Goal: Task Accomplishment & Management: Use online tool/utility

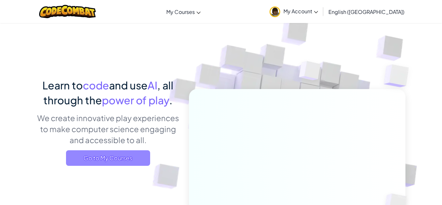
click at [141, 150] on span "Go to My Courses" at bounding box center [108, 158] width 84 height 16
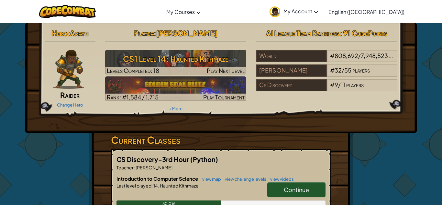
click at [279, 191] on link "Continue" at bounding box center [297, 189] width 58 height 15
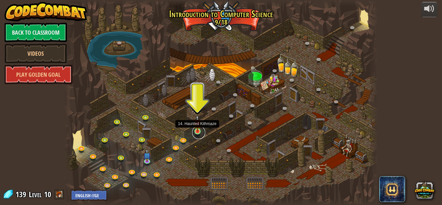
click at [198, 135] on link at bounding box center [198, 132] width 13 height 13
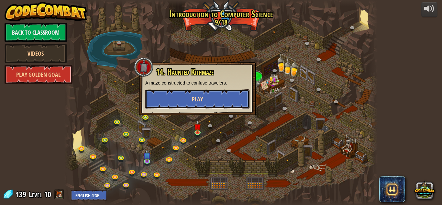
click at [197, 102] on span "Play" at bounding box center [197, 99] width 11 height 8
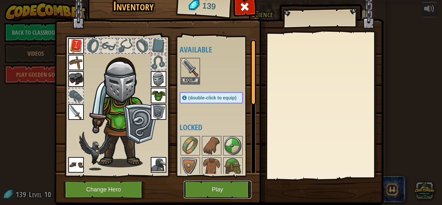
click at [230, 192] on button "Play" at bounding box center [218, 190] width 68 height 18
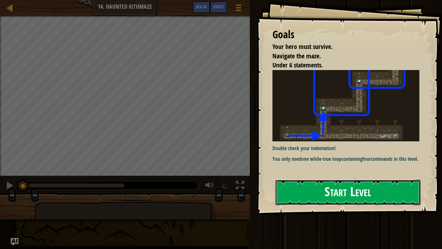
click at [352, 197] on button "Start Level" at bounding box center [348, 192] width 145 height 26
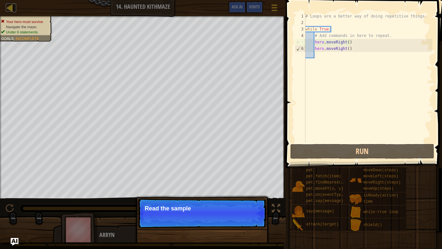
click at [12, 9] on div at bounding box center [10, 8] width 8 height 8
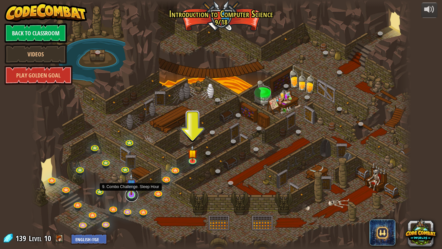
click at [132, 197] on link at bounding box center [131, 195] width 13 height 13
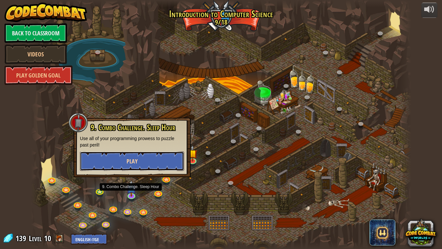
click at [155, 167] on button "Play" at bounding box center [132, 160] width 104 height 19
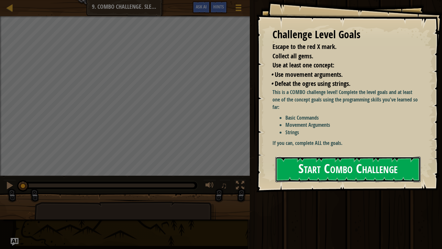
click at [317, 167] on button "Start Combo Challenge" at bounding box center [348, 169] width 145 height 26
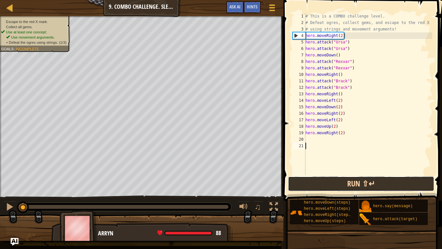
click at [368, 181] on button "Run ⇧↵" at bounding box center [361, 183] width 146 height 15
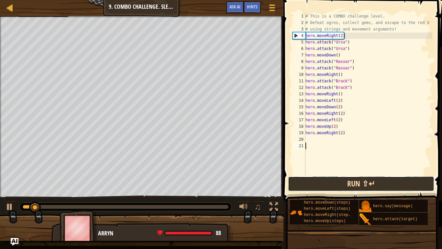
click at [368, 181] on button "Run ⇧↵" at bounding box center [361, 183] width 146 height 15
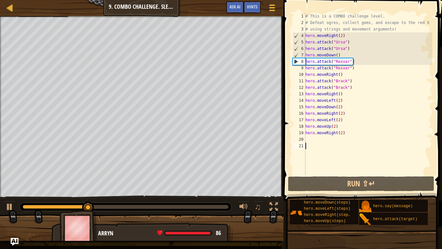
click at [339, 130] on div "# This is a COMBO challenge level. # Defeat [PERSON_NAME], collect gems, and es…" at bounding box center [368, 100] width 128 height 175
click at [334, 127] on div "# This is a COMBO challenge level. # Defeat [PERSON_NAME], collect gems, and es…" at bounding box center [368, 100] width 128 height 175
type textarea "hero.moveUp(2)"
click at [339, 128] on div "# This is a COMBO challenge level. # Defeat [PERSON_NAME], collect gems, and es…" at bounding box center [368, 100] width 128 height 175
click at [330, 128] on div "# This is a COMBO challenge level. # Defeat [PERSON_NAME], collect gems, and es…" at bounding box center [368, 100] width 128 height 175
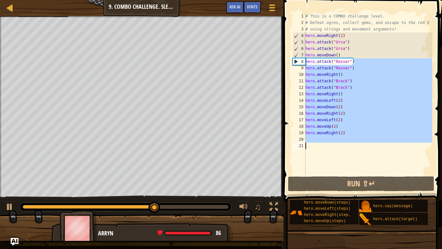
drag, startPoint x: 353, startPoint y: 63, endPoint x: 309, endPoint y: 172, distance: 117.8
click at [309, 172] on div "# This is a COMBO challenge level. # Defeat [PERSON_NAME], collect gems, and es…" at bounding box center [368, 100] width 128 height 175
click at [375, 125] on div "# This is a COMBO challenge level. # Defeat [PERSON_NAME], collect gems, and es…" at bounding box center [368, 94] width 128 height 162
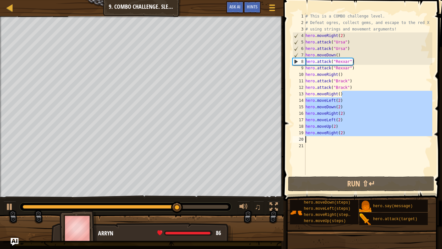
drag, startPoint x: 343, startPoint y: 95, endPoint x: 332, endPoint y: 138, distance: 43.8
click at [332, 138] on div "# This is a COMBO challenge level. # Defeat [PERSON_NAME], collect gems, and es…" at bounding box center [368, 100] width 128 height 175
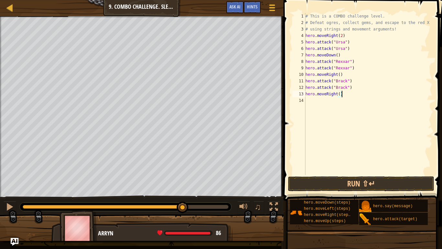
click at [309, 76] on div "# This is a COMBO challenge level. # Defeat [PERSON_NAME], collect gems, and es…" at bounding box center [368, 100] width 128 height 175
click at [328, 57] on div "# This is a COMBO challenge level. # Defeat [PERSON_NAME], collect gems, and es…" at bounding box center [368, 100] width 128 height 175
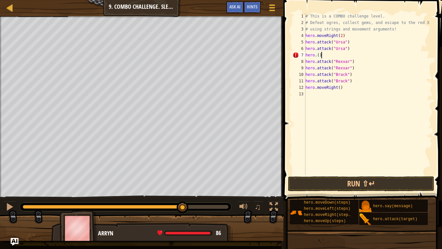
click at [328, 57] on div "# This is a COMBO challenge level. # Defeat [PERSON_NAME], collect gems, and es…" at bounding box center [368, 100] width 128 height 175
click at [320, 36] on div "# This is a COMBO challenge level. # Defeat [PERSON_NAME], collect gems, and es…" at bounding box center [368, 100] width 128 height 175
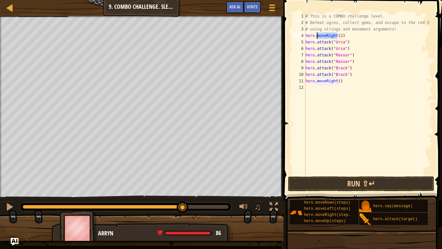
click at [320, 36] on div "# This is a COMBO challenge level. # Defeat [PERSON_NAME], collect gems, and es…" at bounding box center [368, 94] width 128 height 162
click at [320, 36] on div "# This is a COMBO challenge level. # Defeat [PERSON_NAME], collect gems, and es…" at bounding box center [368, 100] width 128 height 175
click at [320, 77] on div "# This is a COMBO challenge level. # Defeat [PERSON_NAME], collect gems, and es…" at bounding box center [368, 100] width 128 height 175
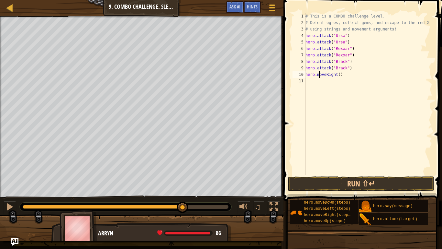
click at [320, 77] on div "# This is a COMBO challenge level. # Defeat [PERSON_NAME], collect gems, and es…" at bounding box center [368, 100] width 128 height 175
click at [320, 77] on div "# This is a COMBO challenge level. # Defeat [PERSON_NAME], collect gems, and es…" at bounding box center [368, 94] width 128 height 162
click at [320, 77] on div "# This is a COMBO challenge level. # Defeat [PERSON_NAME], collect gems, and es…" at bounding box center [368, 100] width 128 height 175
click at [319, 77] on div "# This is a COMBO challenge level. # Defeat [PERSON_NAME], collect gems, and es…" at bounding box center [368, 94] width 128 height 162
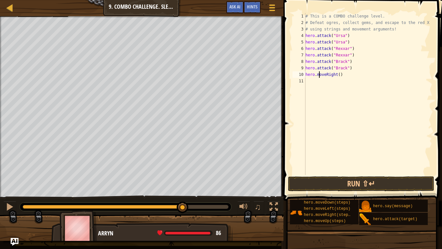
click at [319, 77] on div "# This is a COMBO challenge level. # Defeat [PERSON_NAME], collect gems, and es…" at bounding box center [368, 100] width 128 height 175
type textarea "hero.moveRight()"
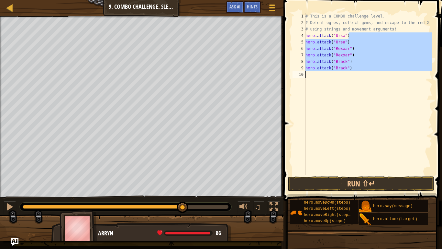
drag, startPoint x: 353, startPoint y: 35, endPoint x: 322, endPoint y: 86, distance: 59.8
click at [322, 86] on div "# This is a COMBO challenge level. # Defeat [PERSON_NAME], collect gems, and es…" at bounding box center [368, 100] width 128 height 175
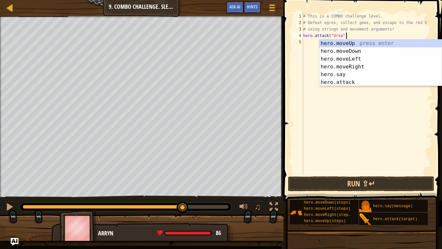
click at [315, 36] on div "# This is a COMBO challenge level. # Defeat [PERSON_NAME], collect gems, and es…" at bounding box center [367, 100] width 131 height 175
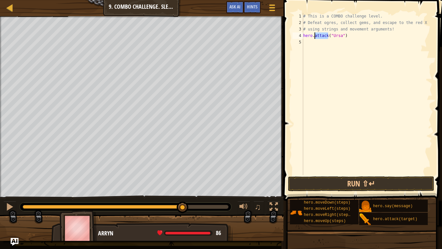
click at [315, 36] on div "# This is a COMBO challenge level. # Defeat [PERSON_NAME], collect gems, and es…" at bounding box center [367, 100] width 131 height 175
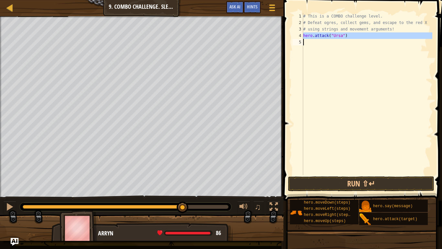
click at [315, 36] on div "# This is a COMBO challenge level. # Defeat [PERSON_NAME], collect gems, and es…" at bounding box center [367, 94] width 131 height 162
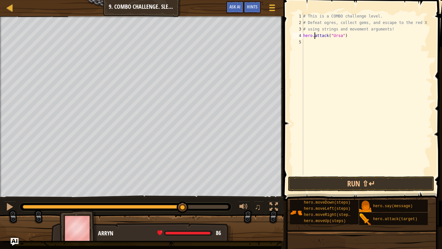
click at [315, 36] on div "# This is a COMBO challenge level. # Defeat [PERSON_NAME], collect gems, and es…" at bounding box center [367, 100] width 131 height 175
type textarea "hero.attack("Ursa")"
click at [233, 12] on button "Ask AI" at bounding box center [234, 7] width 17 height 12
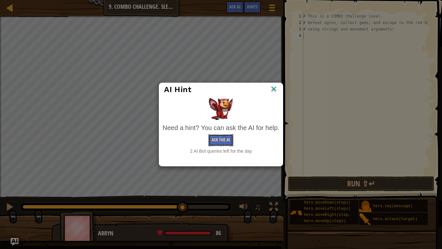
click at [219, 136] on button "Ask the AI" at bounding box center [221, 140] width 25 height 12
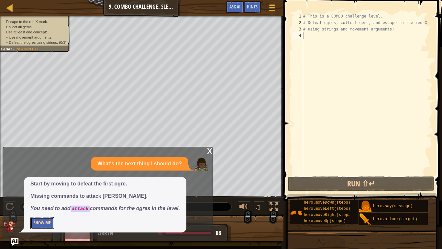
click at [49, 205] on button "Show Me" at bounding box center [42, 223] width 24 height 12
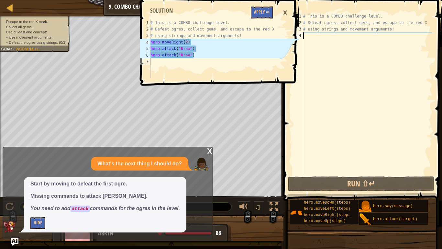
click at [326, 39] on div "# This is a COMBO challenge level. # Defeat [PERSON_NAME], collect gems, and es…" at bounding box center [367, 100] width 131 height 175
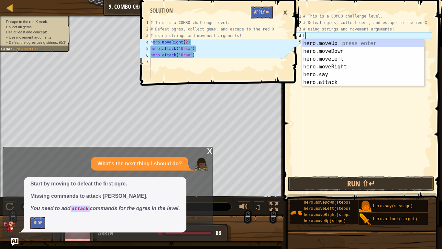
type textarea "he"
click at [331, 40] on div "he ro.moveUp press enter he ro.moveDown press enter he ro.moveLeft press enter …" at bounding box center [363, 71] width 122 height 62
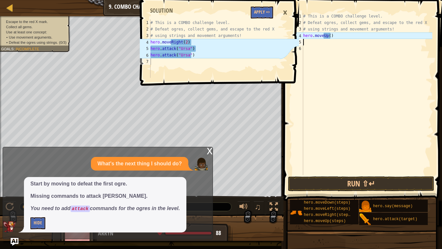
click at [329, 39] on div "# This is a COMBO challenge level. # Defeat [PERSON_NAME], collect gems, and es…" at bounding box center [367, 100] width 131 height 175
type textarea "\"
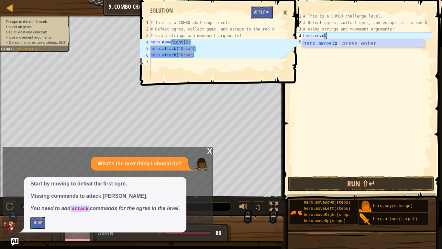
type textarea "hero.move"
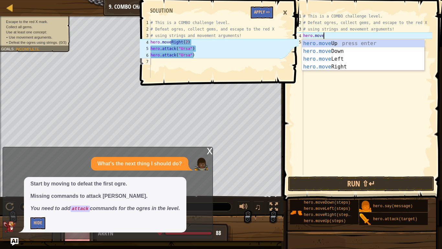
scroll to position [3, 3]
click at [341, 67] on div "hero.move Up press enter hero.move Down press enter hero.move Left press enter …" at bounding box center [363, 63] width 122 height 47
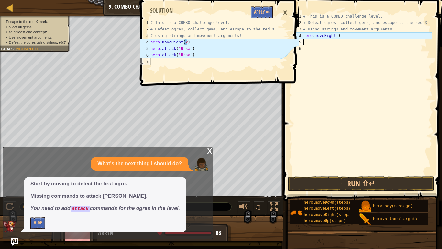
click at [338, 37] on div "# This is a COMBO challenge level. # Defeat [PERSON_NAME], collect gems, and es…" at bounding box center [367, 100] width 131 height 175
type textarea "hero.moveRight(2)"
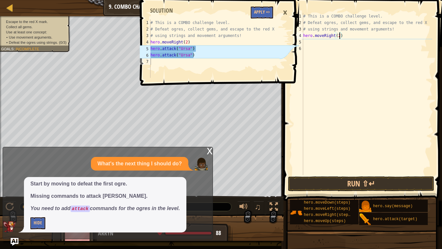
click at [336, 45] on div "# This is a COMBO challenge level. # Defeat [PERSON_NAME], collect gems, and es…" at bounding box center [367, 100] width 131 height 175
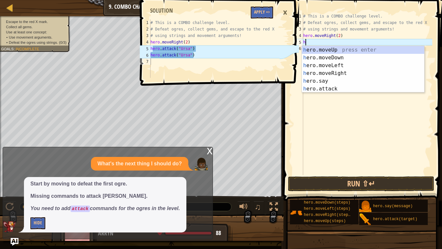
scroll to position [3, 0]
click at [338, 91] on div "he ro.moveUp press enter he ro.moveDown press enter he ro.moveLeft press enter …" at bounding box center [363, 77] width 122 height 62
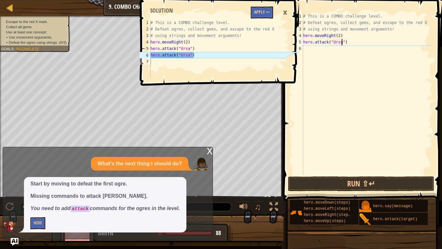
scroll to position [3, 6]
drag, startPoint x: 347, startPoint y: 42, endPoint x: 303, endPoint y: 42, distance: 43.7
click at [303, 42] on div "# This is a COMBO challenge level. # Defeat [PERSON_NAME], collect gems, and es…" at bounding box center [367, 100] width 131 height 175
click at [313, 40] on div "# This is a COMBO challenge level. # Defeat [PERSON_NAME], collect gems, and es…" at bounding box center [367, 94] width 131 height 162
click at [313, 40] on div "# This is a COMBO challenge level. # Defeat [PERSON_NAME], collect gems, and es…" at bounding box center [367, 100] width 131 height 175
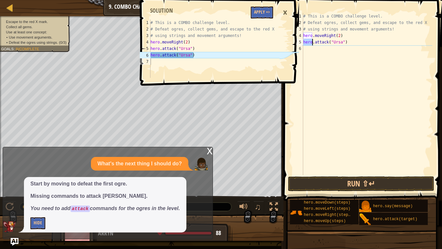
click at [313, 41] on div "# This is a COMBO challenge level. # Defeat [PERSON_NAME], collect gems, and es…" at bounding box center [367, 94] width 131 height 162
click at [313, 41] on div "# This is a COMBO challenge level. # Defeat [PERSON_NAME], collect gems, and es…" at bounding box center [367, 100] width 131 height 175
type textarea "hero.attack("Ursa")"
paste textarea
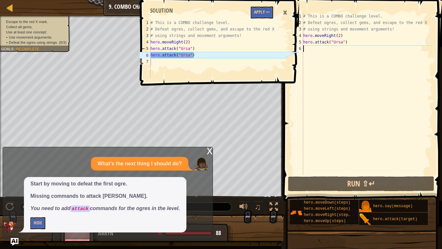
scroll to position [3, 0]
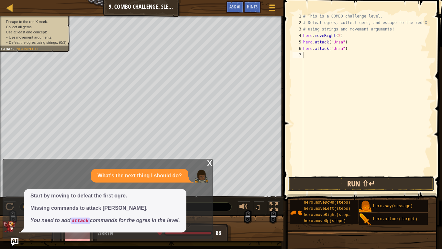
click at [330, 190] on button "Run ⇧↵" at bounding box center [361, 183] width 146 height 15
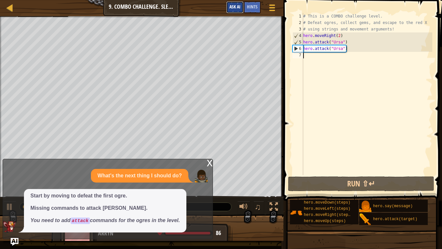
click at [236, 5] on span "Ask AI" at bounding box center [235, 7] width 11 height 6
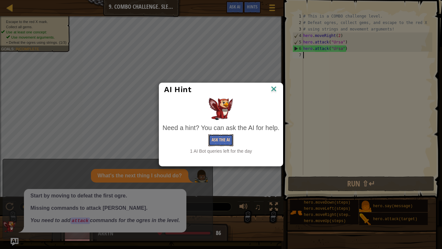
click at [225, 135] on button "Ask the AI" at bounding box center [221, 140] width 25 height 12
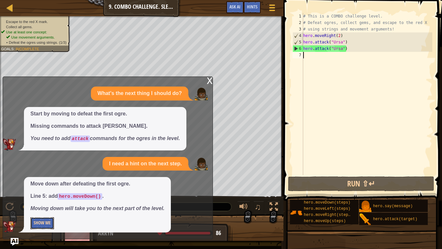
click at [45, 205] on button "Show Me" at bounding box center [42, 223] width 24 height 12
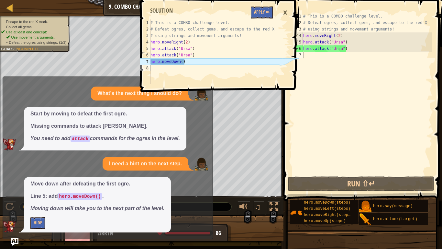
click at [310, 58] on div "# This is a COMBO challenge level. # Defeat [PERSON_NAME], collect gems, and es…" at bounding box center [367, 100] width 131 height 175
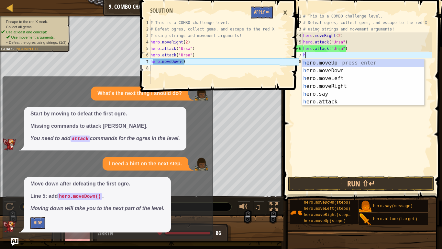
type textarea "he"
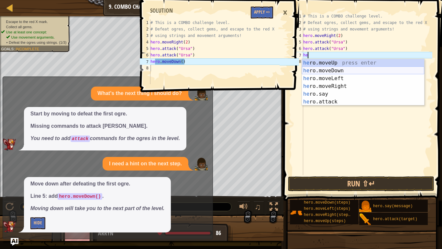
click at [341, 68] on div "he ro.moveUp press enter he ro.moveDown press enter he ro.moveLeft press enter …" at bounding box center [363, 90] width 122 height 62
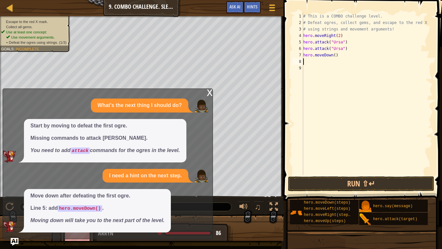
scroll to position [3, 0]
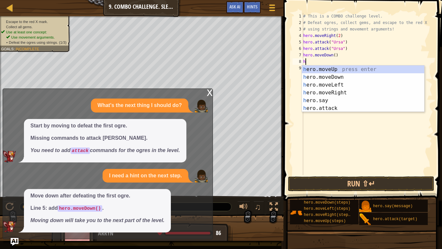
type textarea "he"
click at [332, 85] on div "he ro.moveUp press enter he ro.moveDown press enter he ro.moveLeft press enter …" at bounding box center [363, 96] width 122 height 62
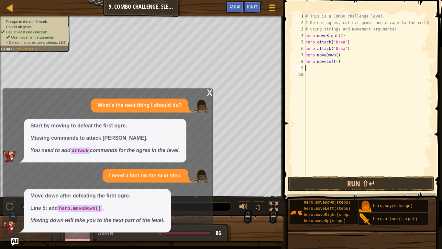
click at [338, 64] on div "# This is a COMBO challenge level. # Defeat [PERSON_NAME], collect gems, and es…" at bounding box center [368, 100] width 128 height 175
type textarea "hero.moveLeft(2)"
click at [316, 72] on div "# This is a COMBO challenge level. # Defeat [PERSON_NAME], collect gems, and es…" at bounding box center [368, 100] width 128 height 175
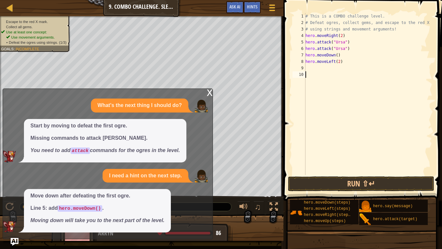
click at [313, 68] on div "# This is a COMBO challenge level. # Defeat [PERSON_NAME], collect gems, and es…" at bounding box center [368, 100] width 128 height 175
click at [209, 93] on div "x" at bounding box center [210, 92] width 6 height 6
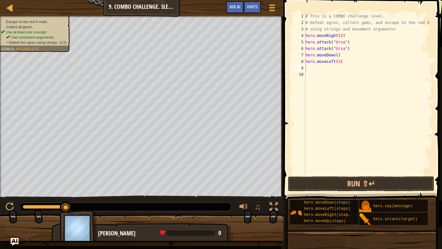
click at [312, 67] on div "# This is a COMBO challenge level. # Defeat [PERSON_NAME], collect gems, and es…" at bounding box center [368, 100] width 128 height 175
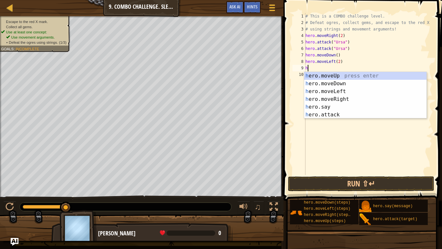
type textarea "he"
click at [334, 73] on div "he ro.moveUp press enter he ro.moveDown press enter he ro.moveLeft press enter …" at bounding box center [365, 103] width 122 height 62
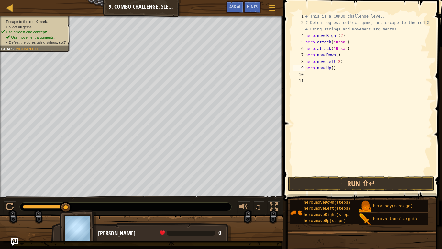
click at [334, 71] on div "# This is a COMBO challenge level. # Defeat [PERSON_NAME], collect gems, and es…" at bounding box center [368, 100] width 128 height 175
type textarea "hero.moveUp(2)"
click at [312, 77] on div "# This is a COMBO challenge level. # Defeat [PERSON_NAME], collect gems, and es…" at bounding box center [368, 100] width 128 height 175
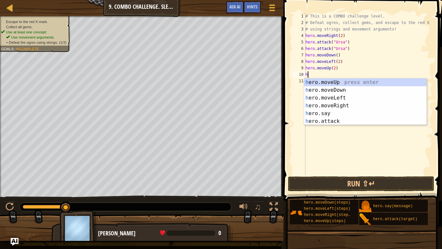
scroll to position [3, 0]
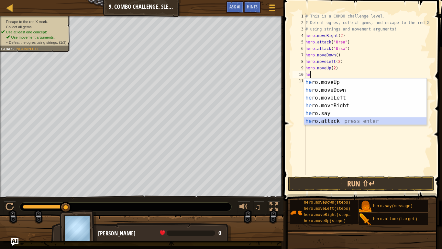
click at [321, 120] on div "he ro.moveUp press enter he ro.moveDown press enter he ro.moveLeft press enter …" at bounding box center [365, 109] width 122 height 62
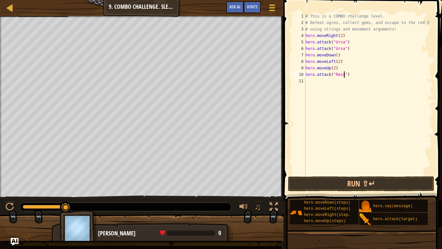
scroll to position [3, 6]
type textarea "hero.attack("Rexxar")"
drag, startPoint x: 354, startPoint y: 74, endPoint x: 305, endPoint y: 74, distance: 48.3
click at [305, 74] on div "hero.attack("Rexxar") 1 2 3 4 5 6 7 8 9 10 11 # This is a COMBO challenge level…" at bounding box center [362, 94] width 141 height 162
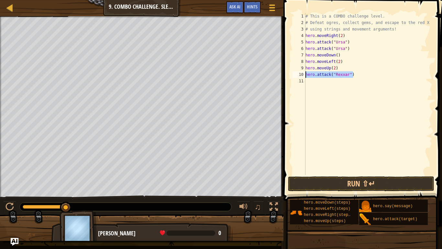
paste textarea
type textarea "V"
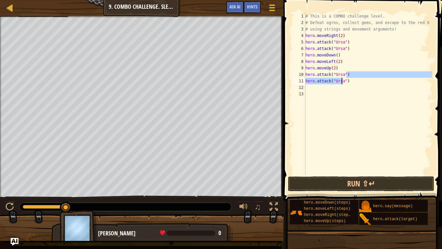
drag, startPoint x: 346, startPoint y: 77, endPoint x: 341, endPoint y: 77, distance: 4.9
click at [341, 77] on div "# This is a COMBO challenge level. # Defeat [PERSON_NAME], collect gems, and es…" at bounding box center [368, 100] width 128 height 175
click at [343, 78] on div "# This is a COMBO challenge level. # Defeat [PERSON_NAME], collect gems, and es…" at bounding box center [368, 100] width 128 height 175
click at [345, 74] on div "# This is a COMBO challenge level. # Defeat [PERSON_NAME], collect gems, and es…" at bounding box center [368, 100] width 128 height 175
drag, startPoint x: 344, startPoint y: 75, endPoint x: 336, endPoint y: 75, distance: 8.1
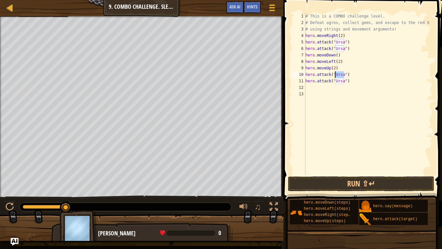
click at [336, 75] on div "# This is a COMBO challenge level. # Defeat [PERSON_NAME], collect gems, and es…" at bounding box center [368, 100] width 128 height 175
click at [345, 80] on div "# This is a COMBO challenge level. # Defeat [PERSON_NAME], collect gems, and es…" at bounding box center [368, 100] width 128 height 175
type textarea "hero.attack("Rexxar")"
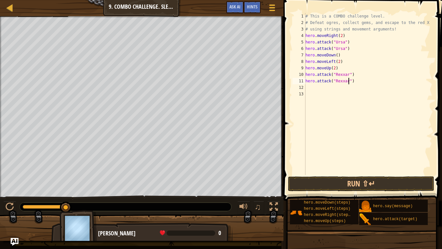
scroll to position [3, 6]
click at [326, 91] on div "# This is a COMBO challenge level. # Defeat [PERSON_NAME], collect gems, and es…" at bounding box center [368, 100] width 128 height 175
click at [320, 86] on div "# This is a COMBO challenge level. # Defeat [PERSON_NAME], collect gems, and es…" at bounding box center [368, 100] width 128 height 175
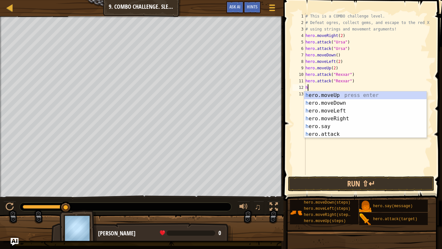
type textarea "he"
click at [344, 116] on div "he ro.moveUp press enter he ro.moveDown press enter he ro.moveLeft press enter …" at bounding box center [365, 122] width 122 height 62
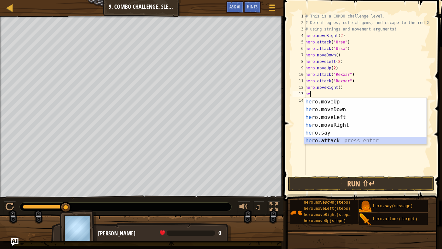
click at [325, 137] on div "he ro.moveUp press enter he ro.moveDown press enter he ro.moveLeft press enter …" at bounding box center [365, 129] width 122 height 62
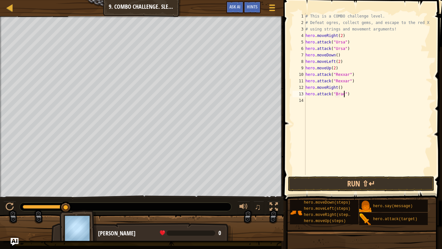
scroll to position [3, 6]
type textarea "hero.attack("Brack")"
click at [314, 103] on div "# This is a COMBO challenge level. # Defeat [PERSON_NAME], collect gems, and es…" at bounding box center [368, 100] width 128 height 175
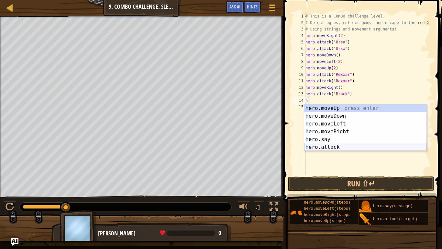
click at [332, 145] on div "h ero.moveUp press enter h ero.moveDown press enter h ero.moveLeft press enter …" at bounding box center [365, 135] width 122 height 62
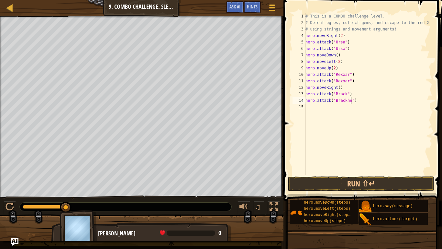
scroll to position [3, 7]
type textarea "hero.attack("Brack")"
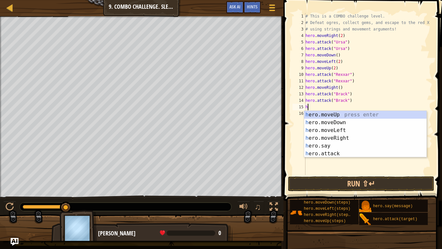
type textarea "he"
click at [353, 137] on div "he ro.moveUp press enter he ro.moveDown press enter he ro.moveLeft press enter …" at bounding box center [365, 142] width 122 height 62
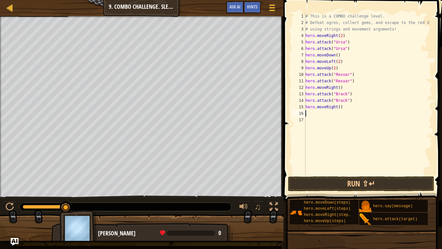
scroll to position [3, 0]
click at [353, 187] on button "Run ⇧↵" at bounding box center [361, 183] width 146 height 15
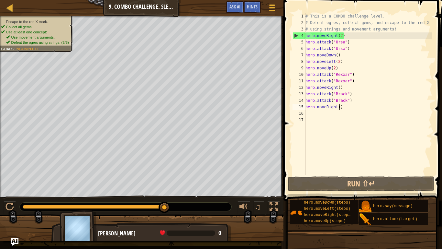
click at [340, 107] on div "# This is a COMBO challenge level. # Defeat [PERSON_NAME], collect gems, and es…" at bounding box center [368, 100] width 128 height 175
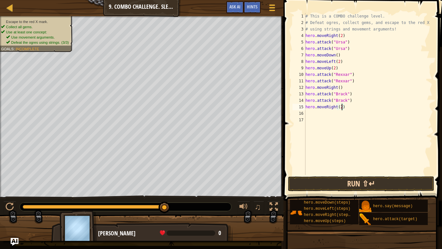
type textarea "hero.moveRight(2)"
click at [363, 182] on button "Run ⇧↵" at bounding box center [361, 183] width 146 height 15
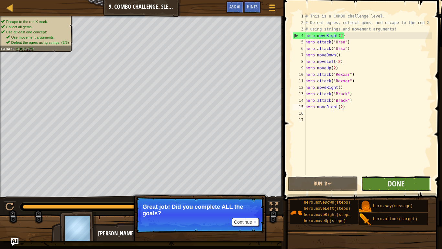
click at [405, 183] on button "Done" at bounding box center [396, 183] width 70 height 15
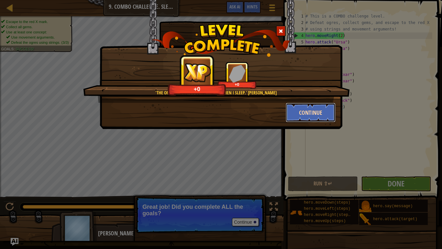
click at [326, 108] on button "Continue" at bounding box center [311, 112] width 50 height 19
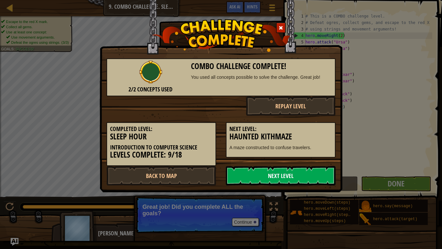
click at [279, 168] on link "Next Level" at bounding box center [281, 175] width 110 height 19
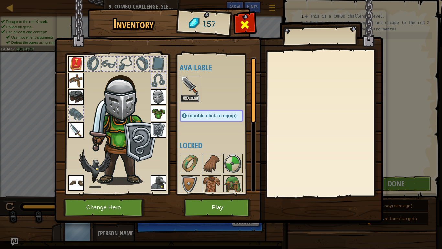
click at [251, 32] on div at bounding box center [245, 26] width 20 height 20
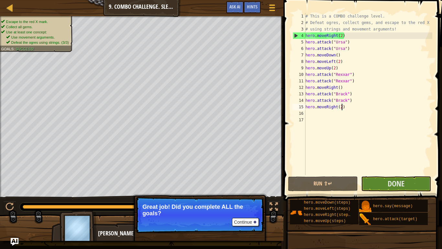
click at [244, 205] on p "Continue Great job! Did you complete ALL the goals?" at bounding box center [200, 215] width 129 height 36
click at [242, 205] on p "Great job! Did you complete ALL the goals?" at bounding box center [200, 209] width 115 height 13
click at [243, 205] on button "Continue" at bounding box center [245, 222] width 27 height 8
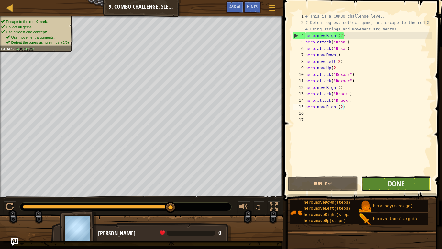
click at [411, 178] on button "Done" at bounding box center [396, 183] width 70 height 15
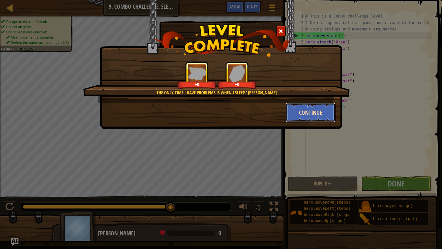
click at [307, 109] on button "Continue" at bounding box center [311, 112] width 50 height 19
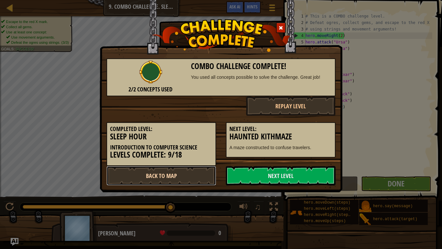
click at [180, 175] on link "Back to Map" at bounding box center [162, 175] width 110 height 19
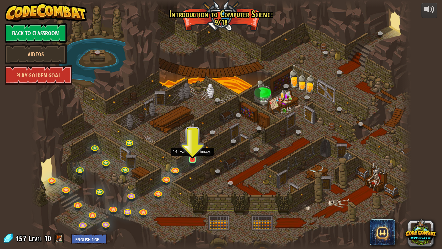
click at [196, 157] on img at bounding box center [193, 149] width 10 height 22
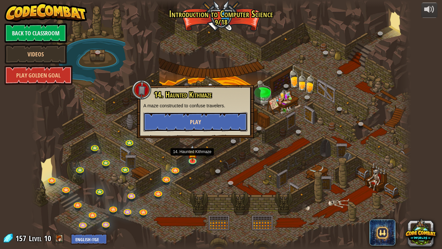
click at [173, 120] on button "Play" at bounding box center [195, 121] width 104 height 19
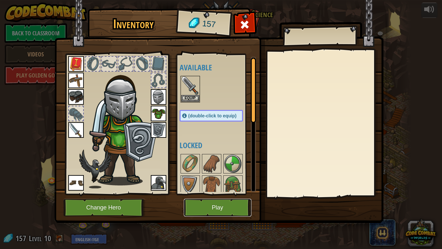
click at [215, 205] on button "Play" at bounding box center [218, 208] width 68 height 18
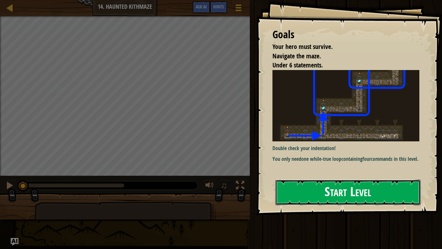
click at [316, 183] on button "Start Level" at bounding box center [348, 192] width 145 height 26
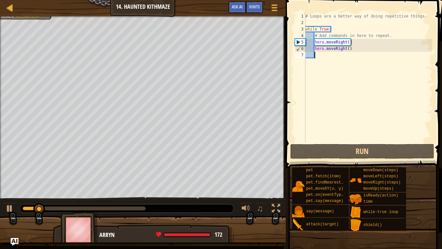
click at [327, 55] on div "# Loops are a better way of doing repetitive things. while True : # Add command…" at bounding box center [368, 84] width 128 height 143
click at [346, 49] on div "# Loops are a better way of doing repetitive things. while True : # Add command…" at bounding box center [368, 84] width 128 height 143
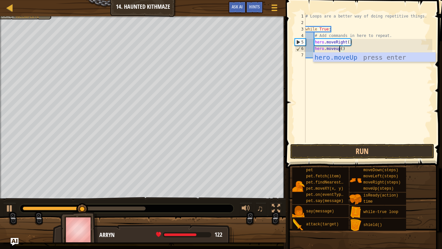
scroll to position [3, 5]
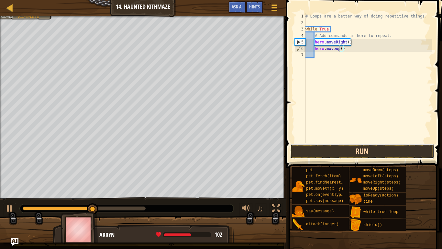
click at [372, 149] on button "Run" at bounding box center [363, 151] width 144 height 15
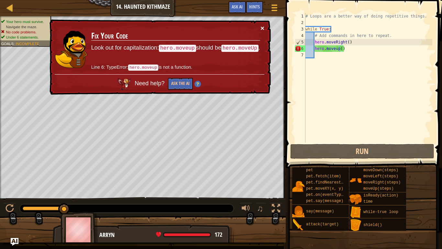
click at [264, 25] on button "×" at bounding box center [263, 28] width 4 height 7
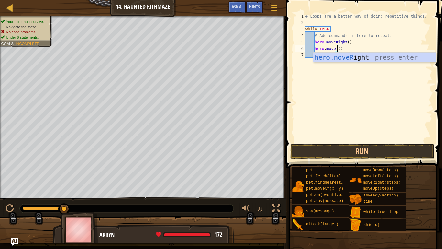
scroll to position [3, 5]
click at [364, 59] on div "hero.moveR ight press enter" at bounding box center [375, 66] width 122 height 29
type textarea "hero.moveRight"
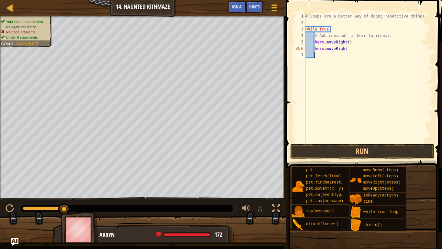
click at [335, 56] on div "# Loops are a better way of doing repetitive things. while True : # Add command…" at bounding box center [368, 84] width 128 height 143
type textarea "h"
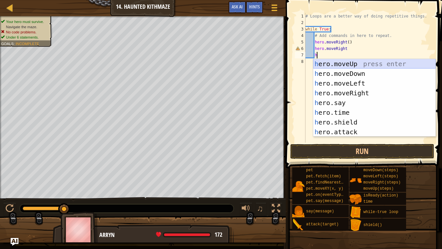
click at [346, 62] on div "h ero.moveUp press enter h ero.moveDown press enter h ero.moveLeft press enter …" at bounding box center [375, 107] width 122 height 97
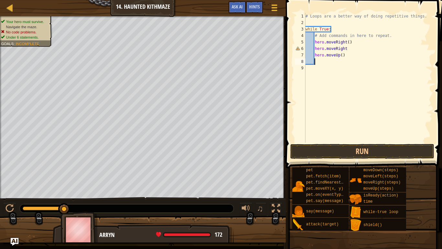
scroll to position [3, 1]
click at [348, 49] on div "# Loops are a better way of doing repetitive things. while True : # Add command…" at bounding box center [368, 84] width 128 height 143
type textarea "hero.moveRight"
type textarea "hero.moveRight()"
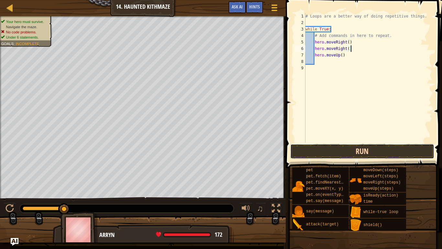
click at [354, 149] on button "Run" at bounding box center [363, 151] width 144 height 15
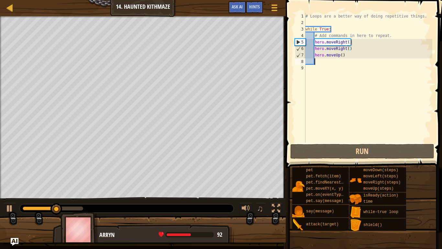
click at [326, 64] on div "# Loops are a better way of doing repetitive things. while True : # Add command…" at bounding box center [368, 84] width 128 height 143
type textarea "g"
type textarea "h"
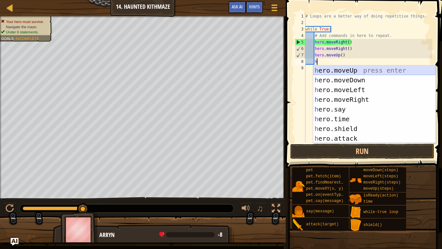
click at [356, 68] on div "h ero.moveUp press enter h ero.moveDown press enter h ero.moveLeft press enter …" at bounding box center [375, 113] width 122 height 97
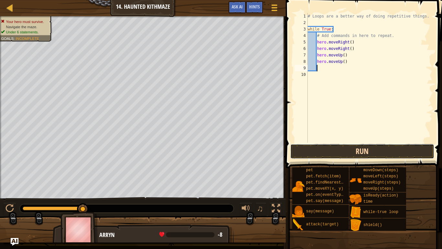
click at [374, 146] on button "Run" at bounding box center [363, 151] width 144 height 15
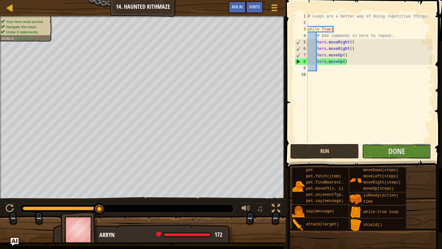
click at [374, 146] on button "Done" at bounding box center [396, 151] width 69 height 15
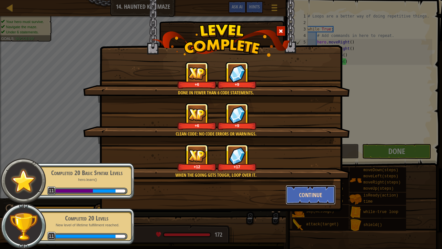
click at [309, 190] on button "Continue" at bounding box center [311, 194] width 50 height 19
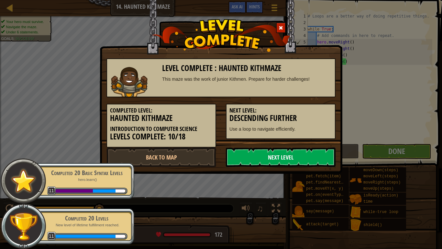
click at [273, 160] on link "Next Level" at bounding box center [281, 156] width 110 height 19
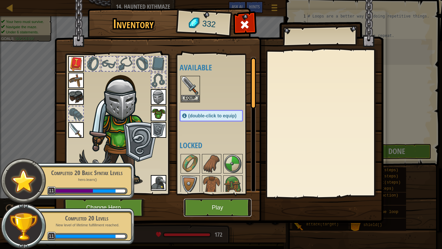
click at [226, 205] on button "Play" at bounding box center [218, 208] width 68 height 18
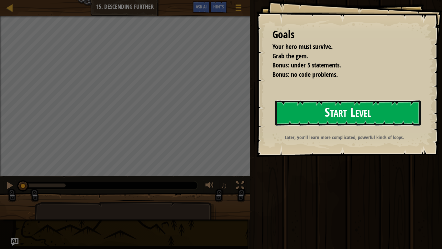
click at [322, 120] on button "Start Level" at bounding box center [348, 113] width 145 height 26
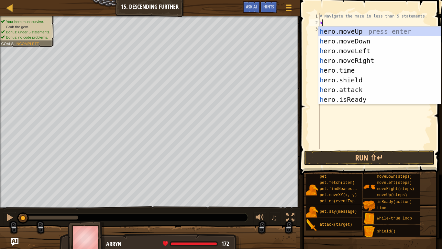
type textarea "h"
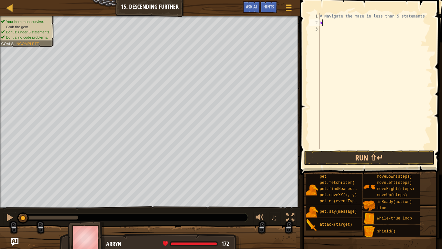
scroll to position [3, 0]
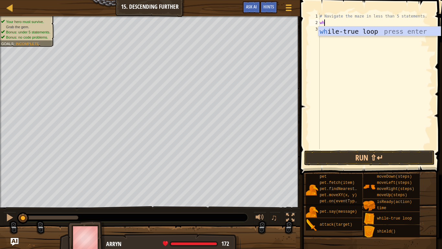
type textarea "whi"
click at [369, 31] on div "whi le-true loop press enter" at bounding box center [380, 41] width 122 height 29
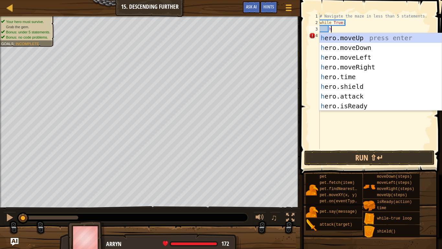
type textarea "he"
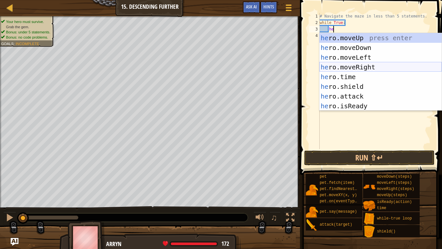
click at [360, 68] on div "he ro.moveUp press enter he ro.moveDown press enter he ro.moveLeft press enter …" at bounding box center [381, 81] width 122 height 97
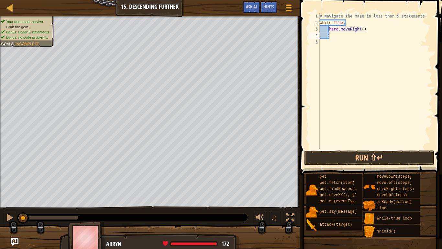
click at [365, 30] on div "# Navigate the maze in less than 5 statements. while True : hero . moveRight ( )" at bounding box center [376, 87] width 114 height 149
click at [363, 29] on div "# Navigate the maze in less than 5 statements. while True : hero . moveRight ( )" at bounding box center [376, 87] width 114 height 149
type textarea "hero.moveRight(2)"
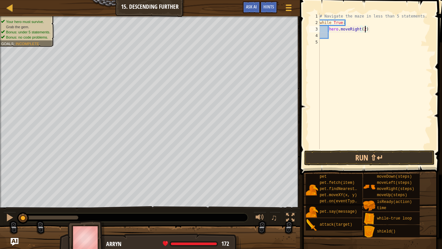
click at [339, 39] on div "# Navigate the maze in less than 5 statements. while True : hero . moveRight ( …" at bounding box center [376, 87] width 114 height 149
click at [333, 36] on div "# Navigate the maze in less than 5 statements. while True : hero . moveRight ( …" at bounding box center [376, 87] width 114 height 149
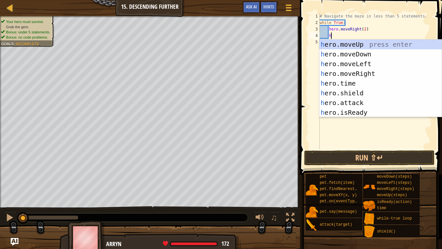
type textarea "he"
click at [351, 54] on div "he ro.moveUp press enter he ro.moveDown press enter he ro.moveLeft press enter …" at bounding box center [381, 88] width 122 height 97
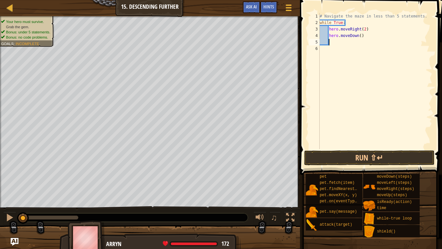
scroll to position [3, 1]
click at [354, 151] on button "Run ⇧↵" at bounding box center [369, 157] width 131 height 15
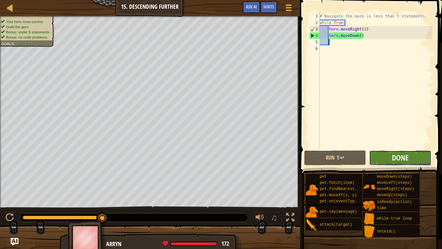
click at [386, 161] on button "Done" at bounding box center [401, 157] width 62 height 15
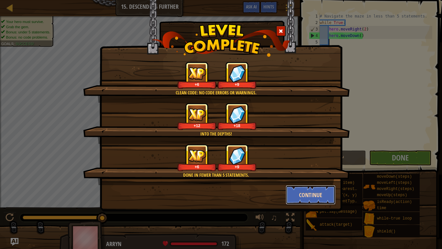
click at [318, 198] on button "Continue" at bounding box center [311, 194] width 50 height 19
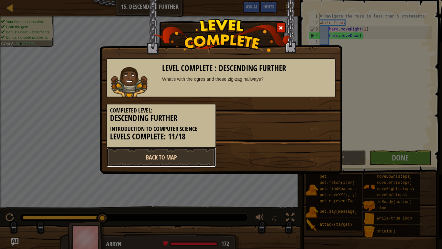
click at [165, 165] on link "Back to Map" at bounding box center [162, 156] width 110 height 19
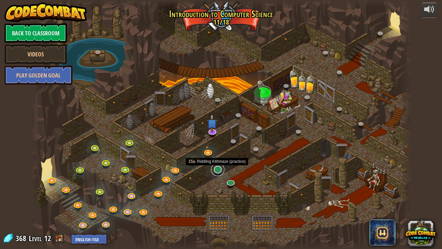
click at [216, 172] on link at bounding box center [218, 169] width 13 height 13
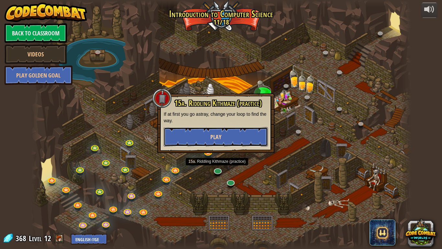
click at [221, 127] on button "Play" at bounding box center [216, 136] width 104 height 19
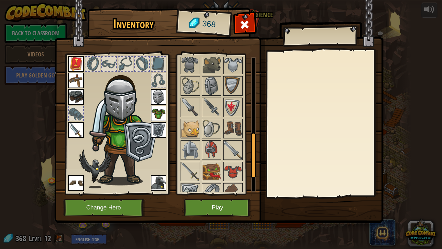
scroll to position [231, 0]
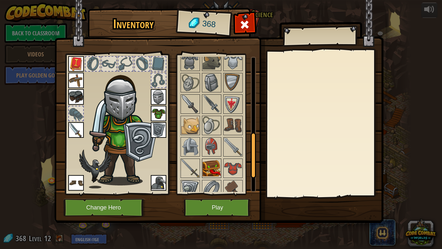
click at [209, 174] on img at bounding box center [212, 168] width 18 height 18
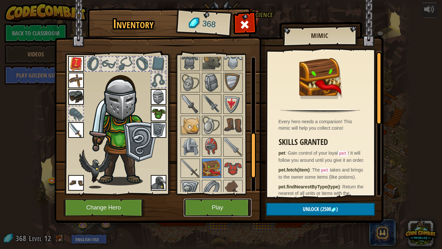
click at [228, 201] on button "Play" at bounding box center [218, 208] width 68 height 18
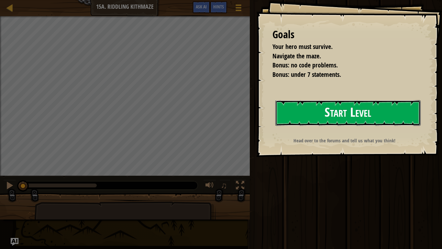
click at [333, 117] on button "Start Level" at bounding box center [348, 113] width 145 height 26
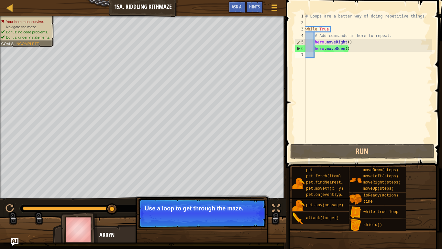
click at [322, 57] on div "# Loops are a better way of doing repetitive things. while True : # Add command…" at bounding box center [368, 84] width 128 height 143
type textarea "h"
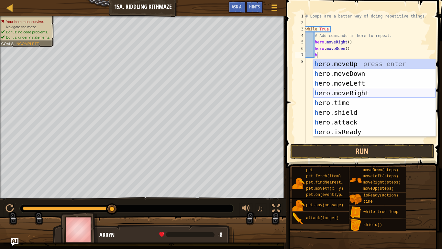
click at [358, 92] on div "h ero.moveUp press enter h ero.moveDown press enter h ero.moveLeft press enter …" at bounding box center [375, 107] width 122 height 97
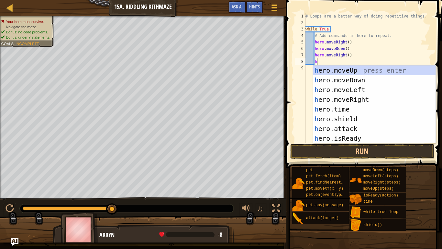
type textarea "he"
click at [351, 66] on div "he ro.moveUp press enter he ro.moveDown press enter he ro.moveLeft press enter …" at bounding box center [375, 113] width 122 height 97
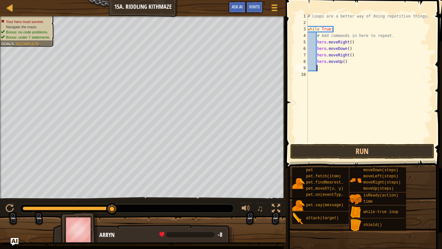
scroll to position [3, 1]
click at [356, 155] on button "Run" at bounding box center [363, 151] width 144 height 15
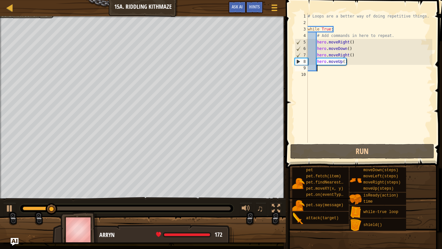
click at [350, 57] on div "# Loops are a better way of doing repetitive things. while True : # Add command…" at bounding box center [370, 84] width 126 height 143
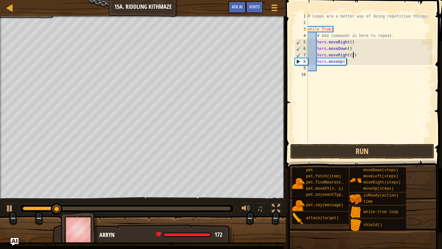
scroll to position [3, 6]
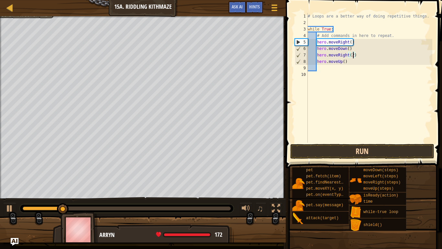
type textarea "hero.moveRight(2)"
click at [375, 148] on button "Run" at bounding box center [363, 151] width 144 height 15
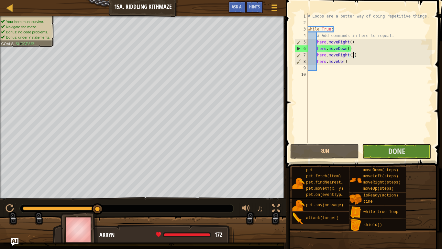
click at [386, 140] on div "# Loops are a better way of doing repetitive things. while True : # Add command…" at bounding box center [370, 84] width 126 height 143
click at [389, 147] on span "Done" at bounding box center [397, 151] width 17 height 10
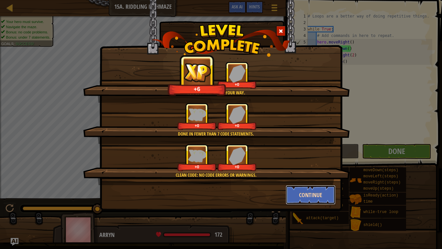
click at [304, 189] on button "Continue" at bounding box center [311, 194] width 50 height 19
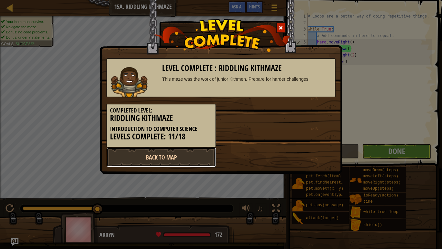
click at [200, 147] on link "Back to Map" at bounding box center [162, 156] width 110 height 19
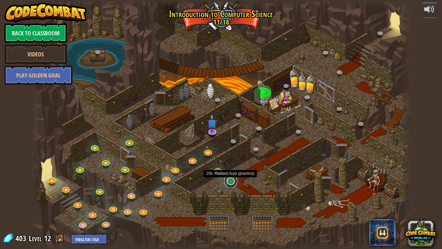
click at [230, 180] on link at bounding box center [230, 181] width 13 height 13
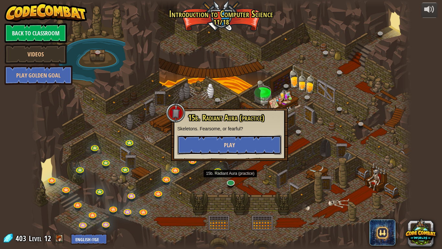
click at [220, 146] on button "Play" at bounding box center [229, 144] width 104 height 19
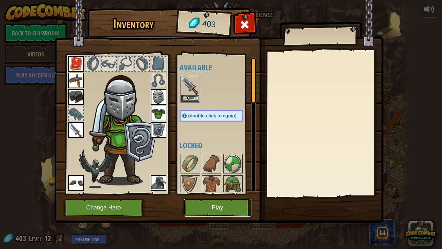
click at [206, 205] on button "Play" at bounding box center [218, 208] width 68 height 18
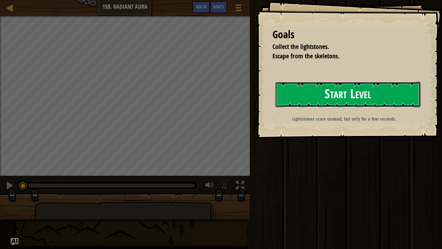
click at [313, 100] on button "Start Level" at bounding box center [348, 95] width 145 height 26
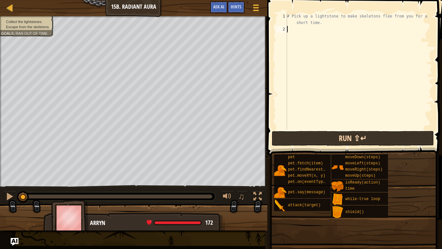
click at [287, 142] on div "Map Introduction to Computer Science 15b. Radiant Aura Game Menu Done Hints Ask…" at bounding box center [221, 124] width 442 height 249
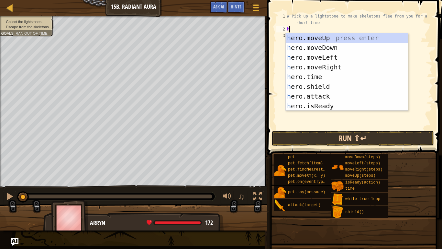
scroll to position [3, 0]
type textarea "h"
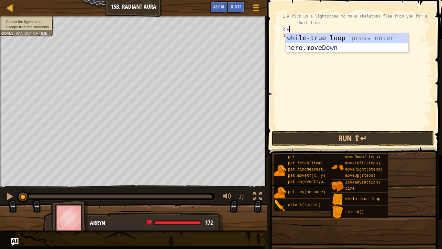
type textarea "wh"
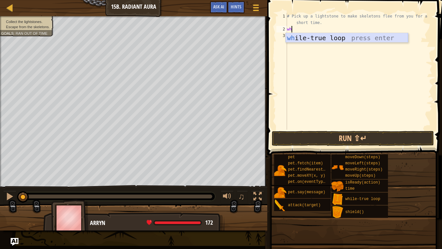
click at [322, 35] on div "wh ile-true loop press enter" at bounding box center [347, 47] width 122 height 29
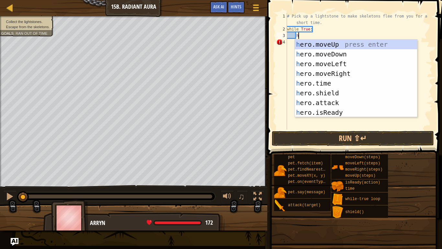
type textarea "he"
click at [324, 40] on div "he ro.moveUp press enter he ro.moveDown press enter he ro.moveLeft press enter …" at bounding box center [356, 88] width 122 height 97
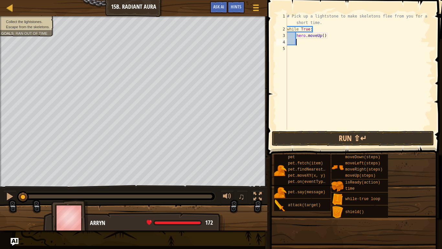
type textarea "h"
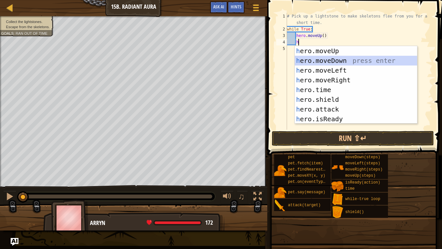
click at [343, 62] on div "h ero.moveUp press enter h ero.moveDown press enter h ero.moveLeft press enter …" at bounding box center [356, 94] width 122 height 97
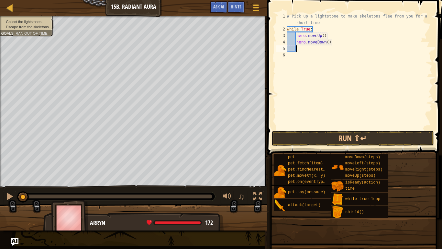
type textarea "h"
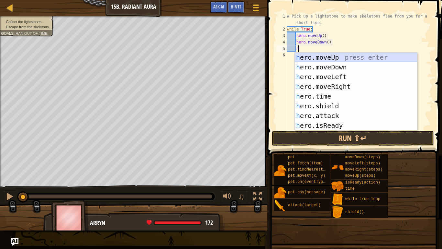
click at [325, 58] on div "h ero.moveUp press enter h ero.moveDown press enter h ero.moveLeft press enter …" at bounding box center [356, 100] width 122 height 97
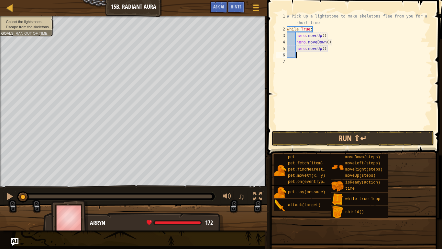
scroll to position [3, 1]
click at [325, 50] on div "# Pick up a lightstone to make skeletons flee from you for a short time. while …" at bounding box center [359, 81] width 147 height 136
type textarea "hero.moveUp()"
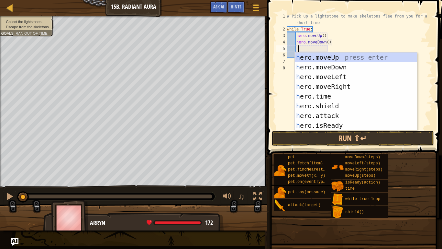
type textarea "he"
click at [325, 79] on div "he ro.moveUp press enter he ro.moveDown press enter he ro.moveLeft press enter …" at bounding box center [356, 100] width 122 height 97
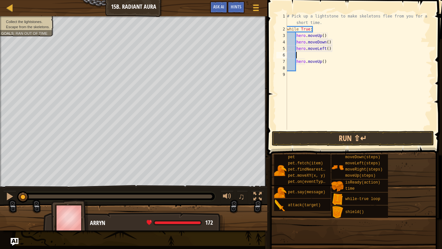
click at [326, 51] on div "# Pick up a lightstone to make skeletons flee from you for a short time. while …" at bounding box center [359, 81] width 147 height 136
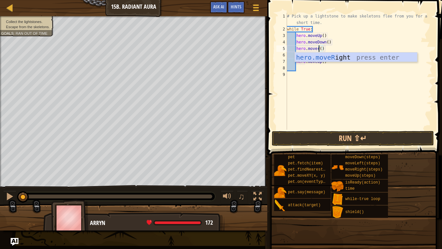
scroll to position [3, 5]
click at [335, 59] on div "hero.moveRi ght press enter" at bounding box center [356, 66] width 122 height 29
type textarea "hero.moveRight"
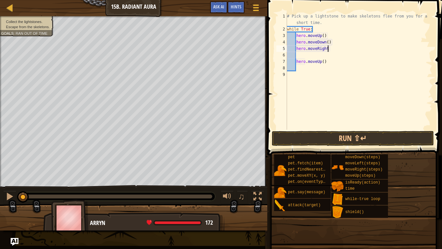
click at [324, 56] on div "# Pick up a lightstone to make skeletons flee from you for a short time. while …" at bounding box center [359, 81] width 147 height 136
type textarea "hero.moveRight()"
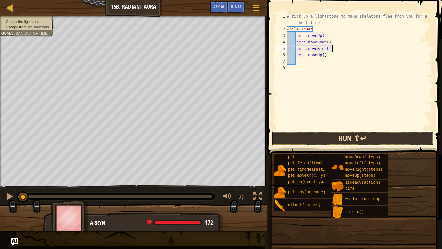
click at [338, 139] on button "Run ⇧↵" at bounding box center [353, 138] width 162 height 15
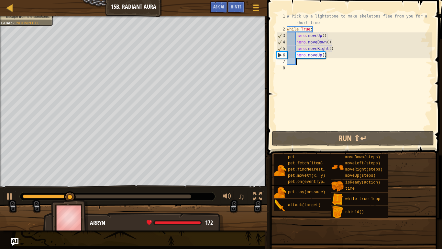
click at [327, 58] on div "# Pick up a lightstone to make skeletons flee from you for a short time. while …" at bounding box center [359, 81] width 147 height 136
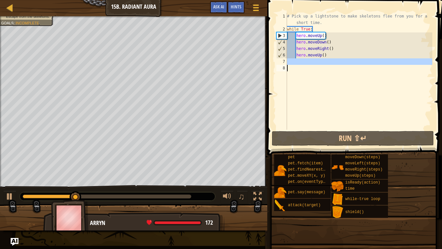
click at [317, 55] on div "# Pick up a lightstone to make skeletons flee from you for a short time. while …" at bounding box center [359, 81] width 147 height 136
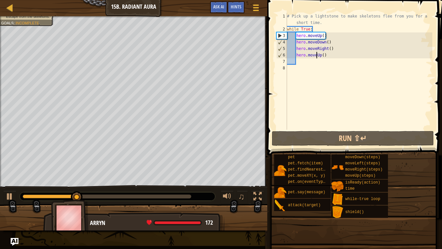
click at [317, 55] on div "# Pick up a lightstone to make skeletons flee from you for a short time. while …" at bounding box center [359, 81] width 147 height 136
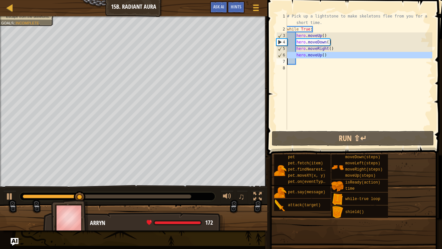
click at [317, 55] on div "# Pick up a lightstone to make skeletons flee from you for a short time. while …" at bounding box center [359, 81] width 147 height 136
type textarea "hero.moveUp()"
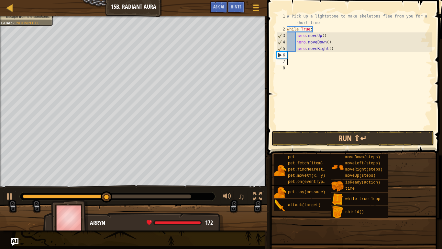
click at [290, 57] on div "# Pick up a lightstone to make skeletons flee from you for a short time. while …" at bounding box center [359, 81] width 147 height 136
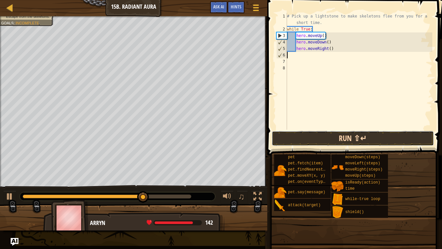
click at [305, 136] on button "Run ⇧↵" at bounding box center [353, 138] width 162 height 15
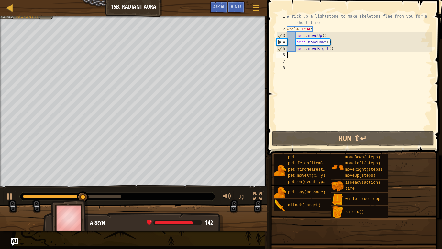
click at [305, 31] on div "# Pick up a lightstone to make skeletons flee from you for a short time. while …" at bounding box center [359, 81] width 147 height 136
click at [306, 30] on div "# Pick up a lightstone to make skeletons flee from you for a short time. while …" at bounding box center [359, 71] width 147 height 117
click at [306, 30] on div "# Pick up a lightstone to make skeletons flee from you for a short time. while …" at bounding box center [359, 81] width 147 height 136
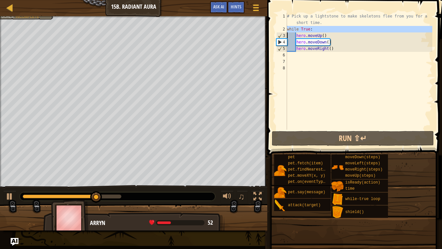
type textarea "hero.moveUp()"
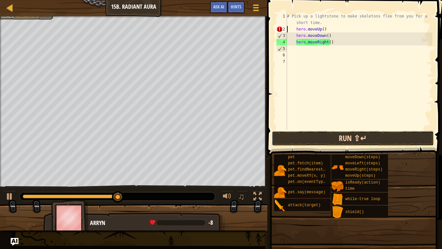
click at [360, 135] on button "Run ⇧↵" at bounding box center [353, 138] width 162 height 15
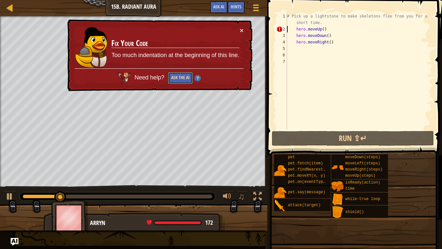
click at [176, 82] on button "Ask the AI" at bounding box center [180, 78] width 25 height 12
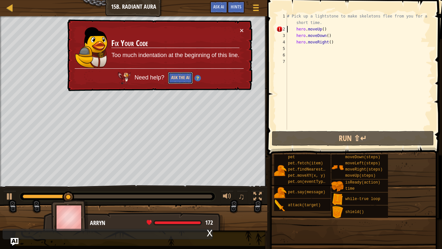
click at [180, 81] on button "Ask the AI" at bounding box center [180, 78] width 25 height 12
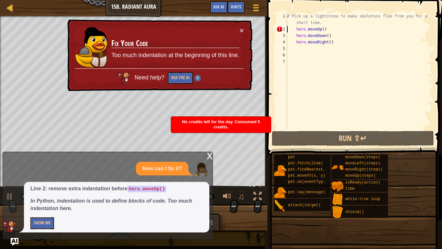
click at [56, 205] on div "Line 2: remove extra indentation before hero.moveUp() In Python, indentation is…" at bounding box center [117, 207] width 186 height 51
click at [50, 205] on button "Show Me" at bounding box center [42, 223] width 24 height 12
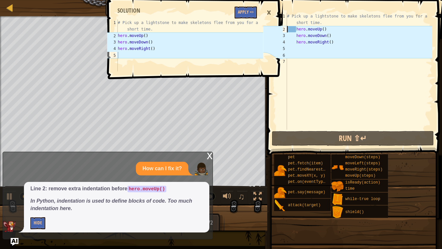
click at [297, 51] on div "# Pick up a lightstone to make skeletons flee from you for a short time. hero .…" at bounding box center [359, 81] width 147 height 136
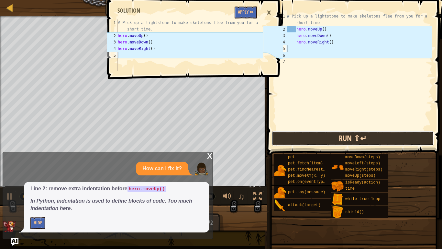
click at [337, 143] on button "Run ⇧↵" at bounding box center [353, 138] width 162 height 15
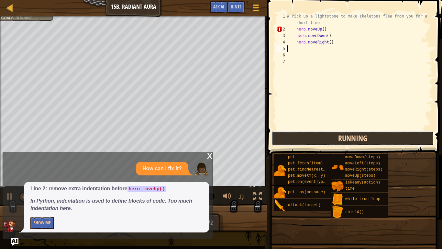
click at [337, 143] on button "Running" at bounding box center [353, 138] width 162 height 15
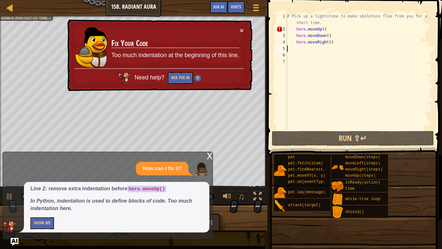
click at [32, 17] on div at bounding box center [134, 17] width 268 height 2
click at [245, 32] on div "× Fix Your Code Too much indentation at the beginning of this line. Need help? …" at bounding box center [160, 55] width 188 height 75
click at [243, 31] on button "×" at bounding box center [242, 30] width 4 height 7
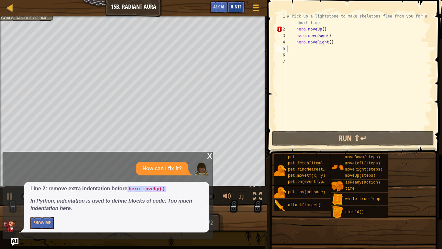
click at [236, 9] on span "Hints" at bounding box center [236, 7] width 11 height 6
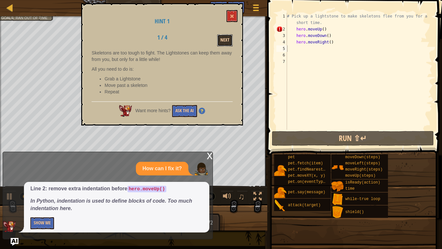
click at [228, 41] on button "Next" at bounding box center [225, 40] width 16 height 12
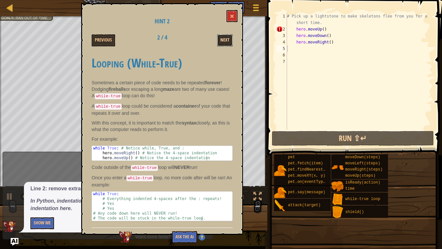
click at [227, 41] on button "Next" at bounding box center [225, 40] width 16 height 12
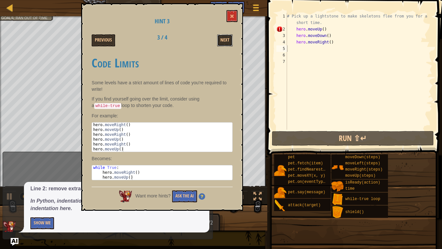
click at [227, 41] on button "Next" at bounding box center [225, 40] width 16 height 12
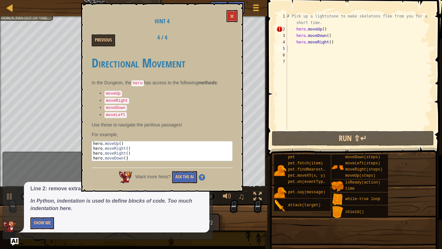
click at [227, 41] on div "Previous 4 / 4" at bounding box center [162, 40] width 151 height 12
type textarea "hero.moveDown()"
click at [296, 36] on div "# Pick up a lightstone to make skeletons flee from you for a short time. hero .…" at bounding box center [359, 81] width 147 height 136
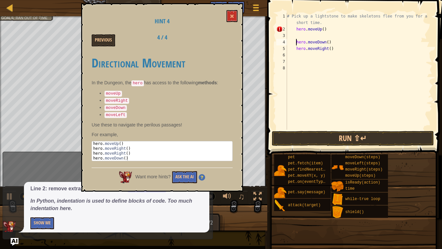
click at [299, 34] on div "# Pick up a lightstone to make skeletons flee from you for a short time. hero .…" at bounding box center [359, 81] width 147 height 136
type textarea "h"
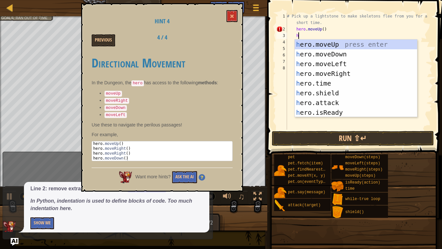
scroll to position [3, 1]
click at [338, 73] on div "h ero.moveUp press enter h ero.moveDown press enter h ero.moveLeft press enter …" at bounding box center [356, 88] width 122 height 97
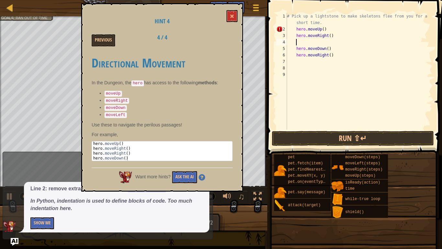
type textarea "h"
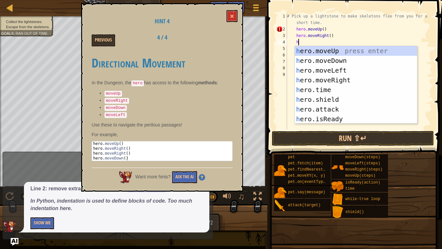
click at [315, 74] on div "h ero.moveUp press enter h ero.moveDown press enter h ero.moveLeft press enter …" at bounding box center [356, 94] width 122 height 97
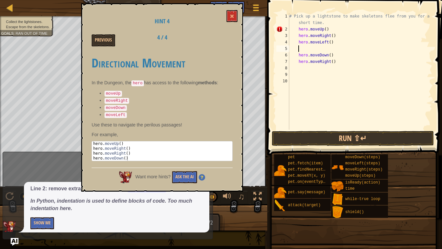
scroll to position [3, 1]
type textarea "hero.moveDown()"
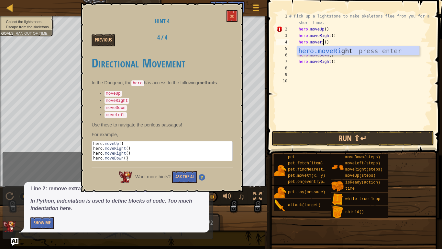
scroll to position [3, 5]
type textarea "hero.moveright()"
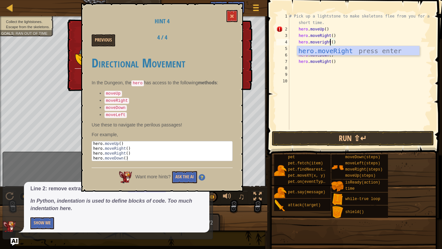
click at [335, 80] on div "# Pick up a lightstone to make skeletons flee from you for a short time. hero .…" at bounding box center [360, 81] width 144 height 136
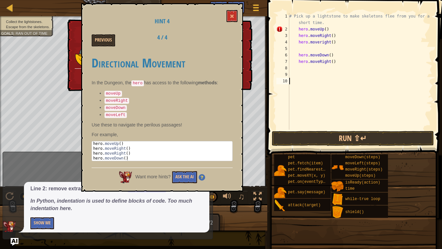
scroll to position [3, 0]
click at [321, 48] on div "# Pick up a lightstone to make skeletons flee from you for a short time. hero .…" at bounding box center [360, 81] width 144 height 136
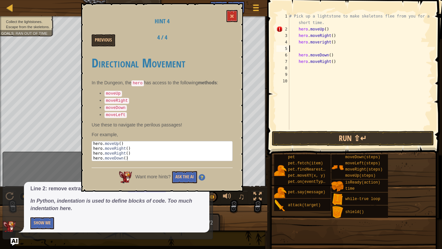
type textarea "\"
type textarea "h"
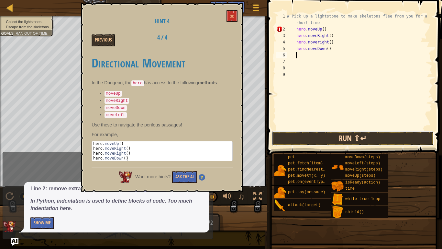
click at [311, 140] on button "Run ⇧↵" at bounding box center [353, 138] width 162 height 15
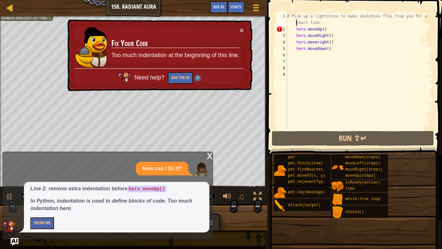
click at [293, 24] on div "# Pick up a lightstone to make skeletons flee from you for a short time. hero .…" at bounding box center [359, 81] width 147 height 136
click at [292, 27] on div "# Pick up a lightstone to make skeletons flee from you for a short time. hero .…" at bounding box center [359, 81] width 147 height 136
type textarea "hero.moveUp()"
click at [287, 29] on div "# Pick up a lightstone to make skeletons flee from you for a short time. hero .…" at bounding box center [359, 81] width 147 height 136
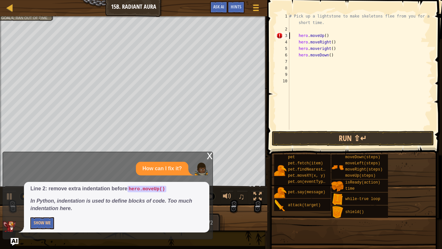
type textarea "hero.moveUp()"
type textarea "h"
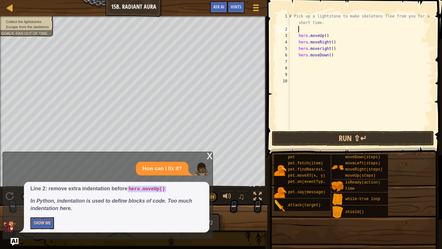
type textarea "wh"
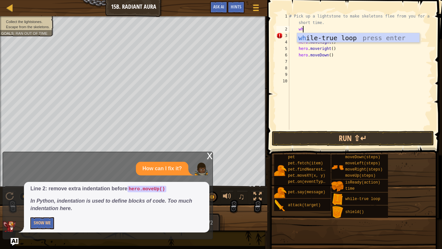
scroll to position [3, 2]
click at [343, 36] on div "wh ile-true loop press enter" at bounding box center [358, 47] width 122 height 29
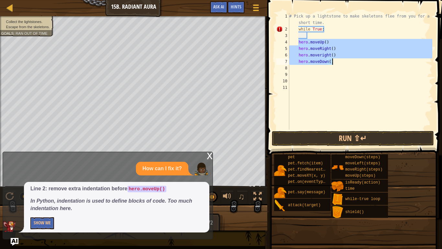
drag, startPoint x: 298, startPoint y: 41, endPoint x: 334, endPoint y: 61, distance: 40.9
click at [334, 61] on div "# Pick up a lightstone to make skeletons flee from you for a short time. while …" at bounding box center [360, 81] width 144 height 136
type textarea "hero.moveUp()"
type textarea "hero.moveright() hero.moveDown()"
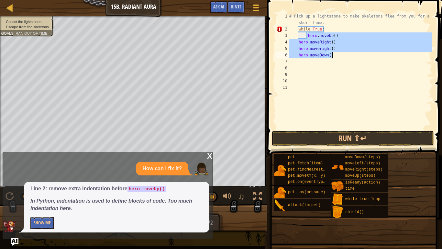
click at [383, 88] on div "# Pick up a lightstone to make skeletons flee from you for a short time. while …" at bounding box center [360, 81] width 144 height 136
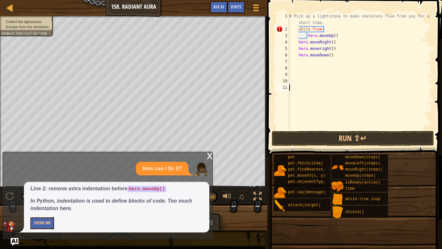
scroll to position [3, 0]
click at [294, 31] on div "# Pick up a lightstone to make skeletons flee from you for a short time. while …" at bounding box center [360, 81] width 144 height 136
click at [299, 27] on div "# Pick up a lightstone to make skeletons flee from you for a short time. while …" at bounding box center [360, 81] width 144 height 136
click at [307, 37] on div "# Pick up a lightstone to make skeletons flee from you for a short time. while …" at bounding box center [360, 81] width 144 height 136
type textarea "hero.moveDown()"
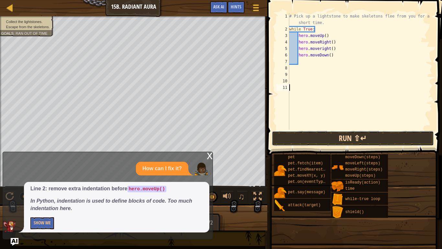
click at [319, 138] on button "Run ⇧↵" at bounding box center [353, 138] width 162 height 15
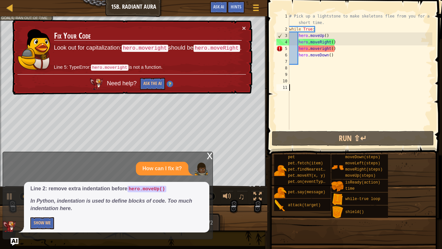
click at [246, 25] on div "× Fix Your Code Look out for capitalization: hero.moveright should be hero.move…" at bounding box center [132, 57] width 242 height 76
click at [246, 28] on button "×" at bounding box center [245, 29] width 4 height 7
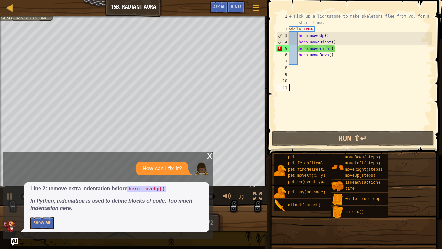
click at [321, 51] on div "# Pick up a lightstone to make skeletons flee from you for a short time. while …" at bounding box center [360, 81] width 144 height 136
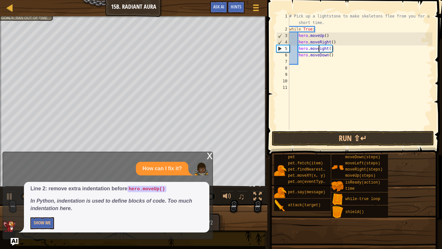
scroll to position [3, 5]
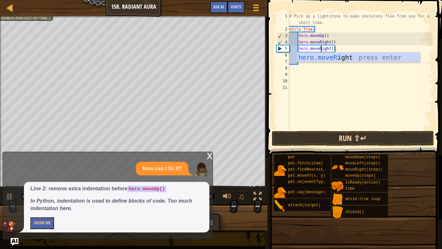
type textarea "hero.moveRight()"
click at [349, 136] on button "Run ⇧↵" at bounding box center [353, 138] width 162 height 15
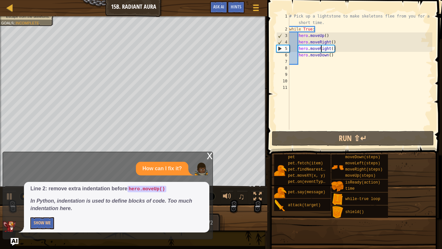
click at [326, 51] on div "# Pick up a lightstone to make skeletons flee from you for a short time. while …" at bounding box center [360, 81] width 144 height 136
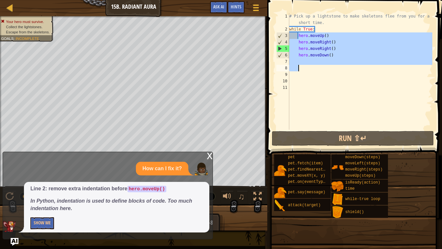
drag, startPoint x: 299, startPoint y: 35, endPoint x: 316, endPoint y: 70, distance: 38.7
click at [316, 70] on div "# Pick up a lightstone to make skeletons flee from you for a short time. while …" at bounding box center [360, 81] width 144 height 136
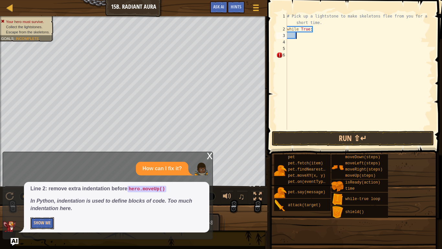
click at [45, 205] on button "Show Me" at bounding box center [42, 223] width 24 height 12
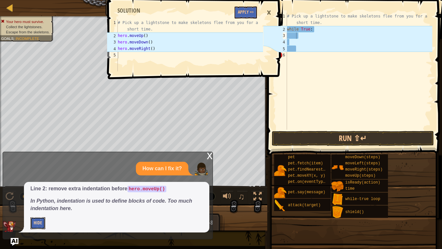
click at [43, 205] on button "Hide" at bounding box center [37, 223] width 15 height 12
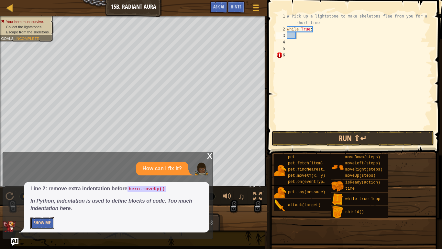
click at [35, 205] on button "Show Me" at bounding box center [42, 223] width 24 height 12
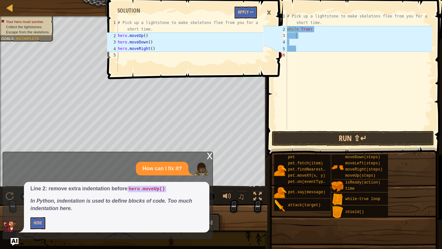
type textarea "while True:"
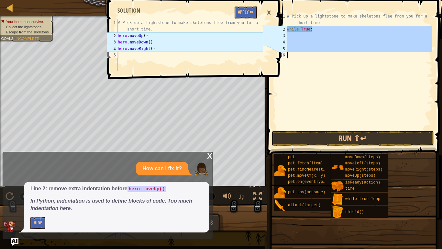
drag, startPoint x: 317, startPoint y: 30, endPoint x: 302, endPoint y: 61, distance: 34.6
click at [302, 61] on div "# Pick up a lightstone to make skeletons flee from you for a short time. while …" at bounding box center [359, 81] width 147 height 136
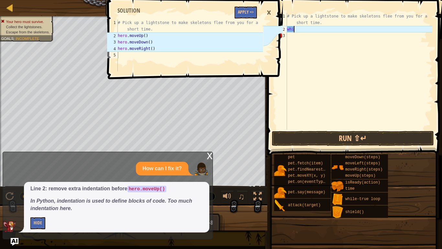
type textarea "w"
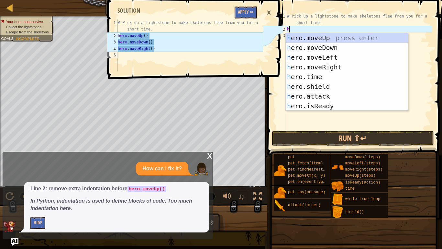
type textarea "he"
click at [318, 38] on div "he ro.moveUp press enter he ro.moveDown press enter he ro.moveLeft press enter …" at bounding box center [347, 81] width 122 height 97
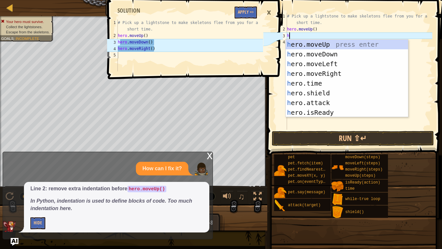
type textarea "he"
click at [336, 76] on div "he ro.moveUp press enter he ro.moveDown press enter he ro.moveLeft press enter …" at bounding box center [347, 88] width 122 height 97
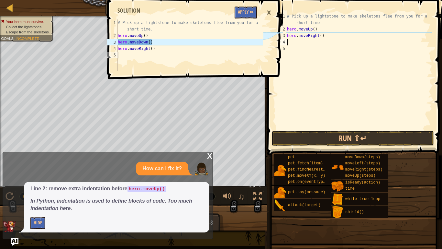
scroll to position [3, 0]
click at [287, 34] on div "3" at bounding box center [282, 35] width 11 height 6
type textarea "hero.moveRight()"
click at [289, 37] on div "# Pick up a lightstone to make skeletons flee from you for a short time. hero .…" at bounding box center [359, 81] width 147 height 136
type textarea "h"
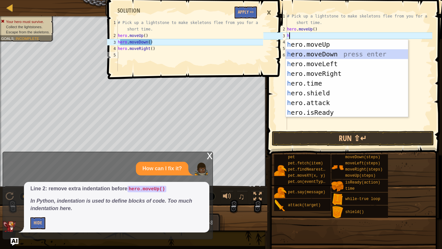
click at [313, 55] on div "h ero.moveUp press enter h ero.moveDown press enter h ero.moveLeft press enter …" at bounding box center [347, 88] width 122 height 97
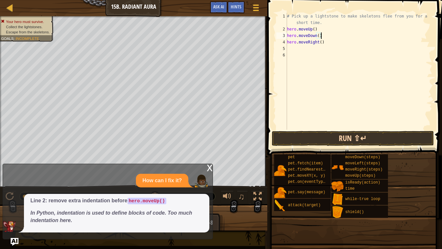
type textarea "hero.moveDown()"
click at [326, 144] on button "Run ⇧↵" at bounding box center [353, 138] width 162 height 15
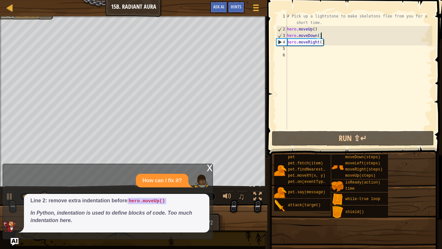
click at [291, 53] on div "# Pick up a lightstone to make skeletons flee from you for a short time. hero .…" at bounding box center [359, 81] width 147 height 136
click at [289, 50] on div "# Pick up a lightstone to make skeletons flee from you for a short time. hero .…" at bounding box center [359, 81] width 147 height 136
type textarea "h"
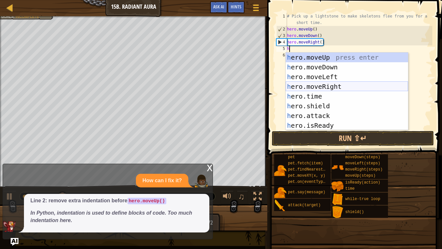
click at [337, 82] on div "h ero.moveUp press enter h ero.moveDown press enter h ero.moveLeft press enter …" at bounding box center [347, 100] width 122 height 97
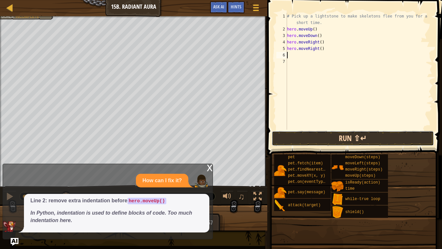
click at [326, 138] on button "Run ⇧↵" at bounding box center [353, 138] width 162 height 15
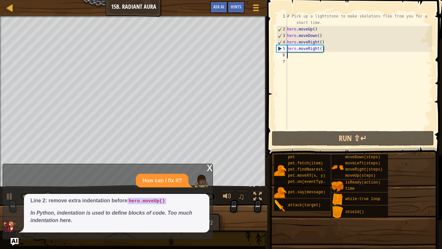
type textarea "h"
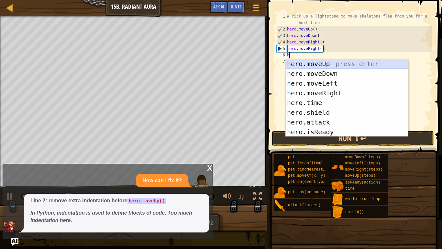
click at [314, 63] on div "h ero.moveUp press enter h ero.moveDown press enter h ero.moveLeft press enter …" at bounding box center [347, 107] width 122 height 97
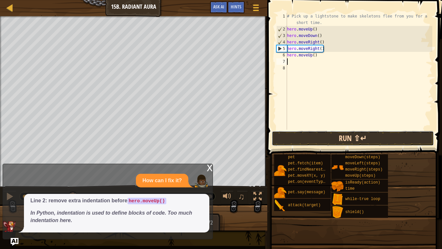
click at [328, 138] on button "Run ⇧↵" at bounding box center [353, 138] width 162 height 15
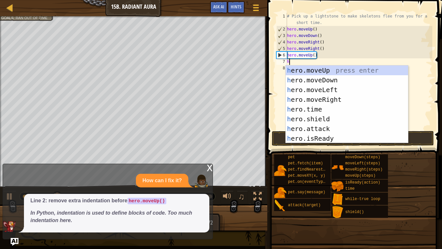
type textarea "he"
click at [339, 79] on div "he ro.moveUp press enter he ro.moveDown press enter he ro.moveLeft press enter …" at bounding box center [347, 113] width 122 height 97
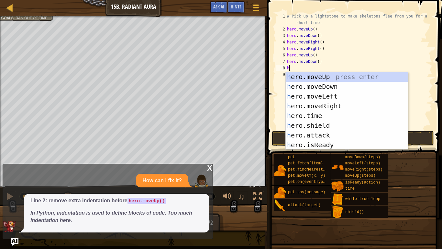
type textarea "he"
click at [331, 108] on div "he ro.moveUp press enter he ro.moveDown press enter he ro.moveLeft press enter …" at bounding box center [347, 120] width 122 height 97
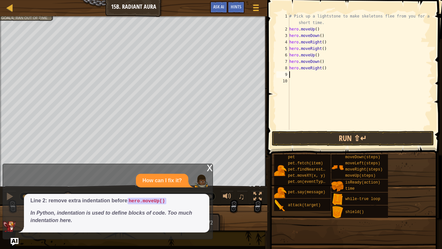
scroll to position [3, 0]
click at [308, 78] on div "# Pick up a lightstone to make skeletons flee from you for a short time. hero .…" at bounding box center [360, 81] width 144 height 136
click at [325, 67] on div "# Pick up a lightstone to make skeletons flee from you for a short time. hero .…" at bounding box center [360, 81] width 144 height 136
click at [323, 69] on div "# Pick up a lightstone to make skeletons flee from you for a short time. hero .…" at bounding box center [360, 81] width 144 height 136
type textarea "hero.moveRight(2)"
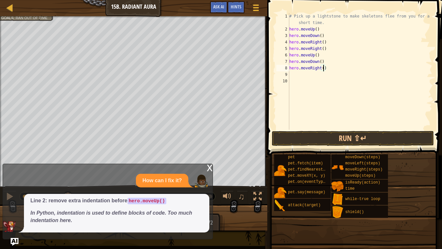
scroll to position [3, 5]
click at [299, 75] on div "# Pick up a lightstone to make skeletons flee from you for a short time. hero .…" at bounding box center [360, 81] width 144 height 136
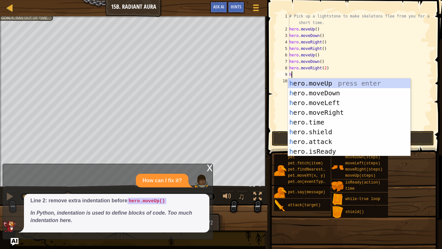
type textarea "he"
click at [325, 84] on div "he ro.moveUp press enter he ro.moveDown press enter he ro.moveLeft press enter …" at bounding box center [349, 126] width 122 height 97
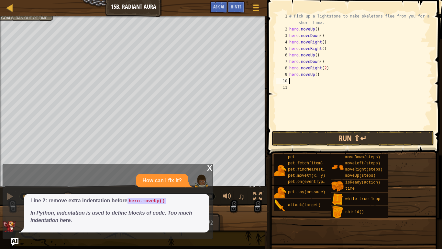
scroll to position [3, 0]
click at [338, 141] on button "Run ⇧↵" at bounding box center [353, 138] width 162 height 15
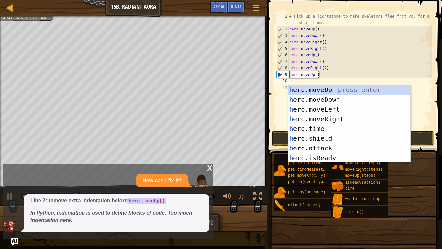
type textarea "he"
click at [329, 96] on div "he ro.moveUp press enter he ro.moveDown press enter he ro.moveLeft press enter …" at bounding box center [349, 133] width 122 height 97
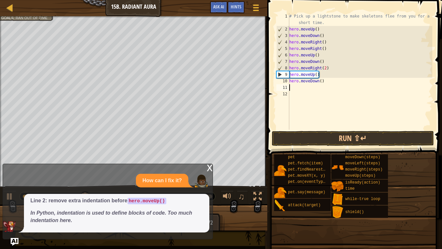
scroll to position [3, 0]
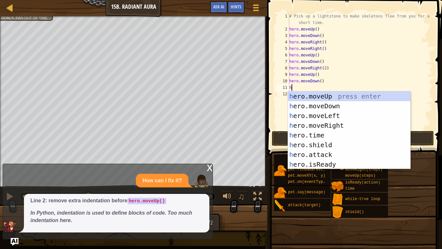
type textarea "he"
click at [327, 122] on div "he ro.moveUp press enter he ro.moveDown press enter he ro.moveLeft press enter …" at bounding box center [349, 139] width 122 height 97
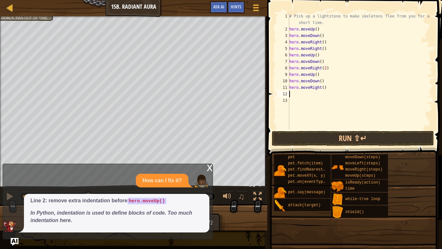
scroll to position [3, 0]
click at [323, 90] on div "# Pick up a lightstone to make skeletons flee from you for a short time. hero .…" at bounding box center [360, 81] width 144 height 136
type textarea "hero.moveRight(2)"
click at [327, 143] on button "Run ⇧↵" at bounding box center [353, 138] width 162 height 15
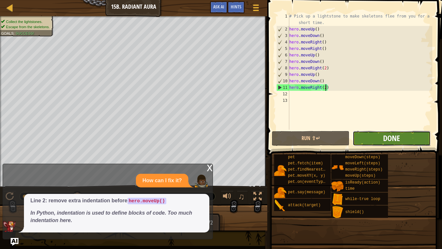
click at [392, 132] on button "Done" at bounding box center [392, 138] width 78 height 15
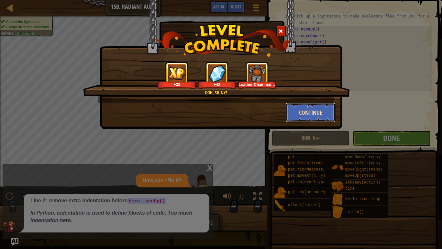
click at [325, 114] on button "Continue" at bounding box center [311, 112] width 50 height 19
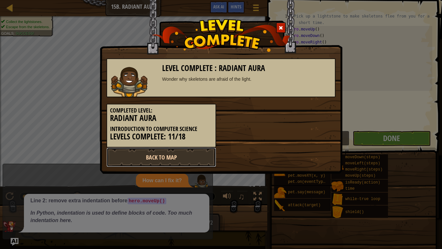
click at [183, 160] on link "Back to Map" at bounding box center [162, 156] width 110 height 19
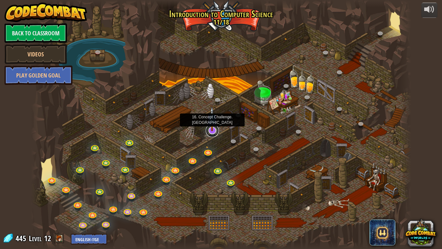
click at [215, 132] on link at bounding box center [212, 130] width 13 height 13
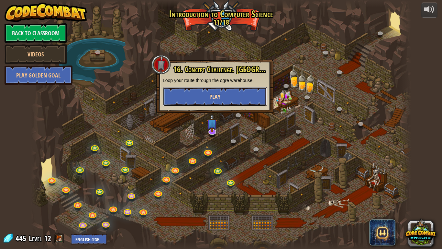
click at [212, 103] on button "Play" at bounding box center [215, 96] width 104 height 19
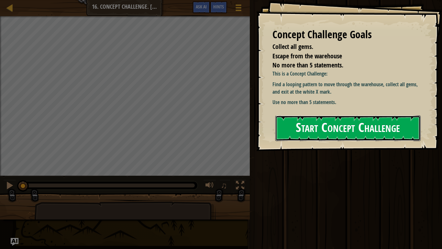
click at [307, 118] on button "Start Concept Challenge" at bounding box center [348, 128] width 145 height 26
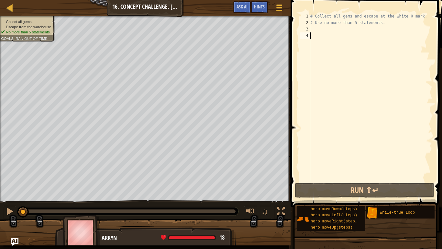
click at [299, 80] on div "1 2 3 4 # Collect all gems and escape at the white X mark. # Use no more than 5…" at bounding box center [366, 97] width 134 height 168
click at [311, 23] on div "# Collect all gems and escape at the white X mark. # Use no more than 5 stateme…" at bounding box center [370, 103] width 123 height 181
type textarea "# Use no more than 5 statements."
click at [315, 31] on div "# Collect all gems and escape at the white X mark. # Use no more than 5 stateme…" at bounding box center [370, 103] width 123 height 181
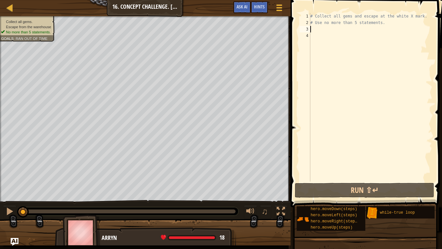
scroll to position [3, 0]
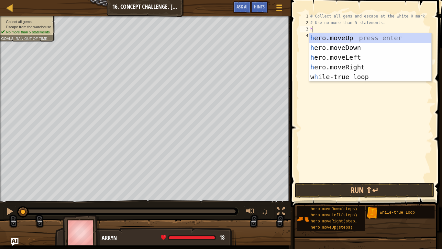
type textarea "he"
click at [334, 40] on div "he ro.moveUp press enter he ro.moveDown press enter he ro.moveLeft press enter …" at bounding box center [370, 67] width 122 height 68
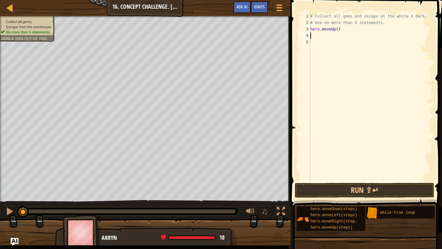
scroll to position [3, 0]
type textarea "h"
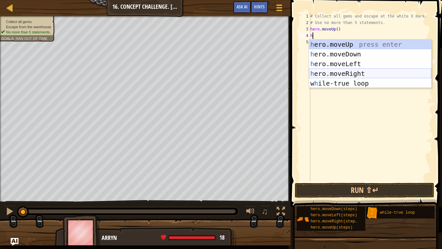
click at [345, 72] on div "h ero.moveUp press enter h ero.moveDown press enter h ero.moveLeft press enter …" at bounding box center [370, 74] width 122 height 68
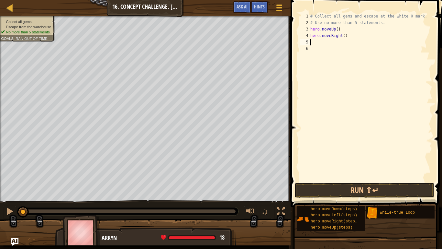
click at [345, 36] on div "# Collect all gems and escape at the white X mark. # Use no more than 5 stateme…" at bounding box center [370, 103] width 123 height 181
type textarea "hero.moveRight(3)"
click at [332, 45] on div "# Collect all gems and escape at the white X mark. # Use no more than 5 stateme…" at bounding box center [370, 103] width 123 height 181
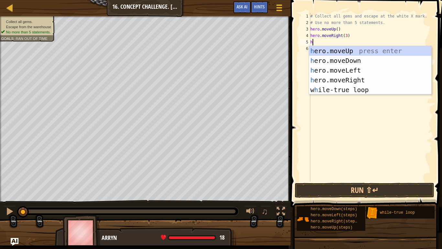
type textarea "he"
click at [349, 59] on div "he ro.moveUp press enter he ro.moveDown press enter he ro.moveLeft press enter …" at bounding box center [370, 80] width 122 height 68
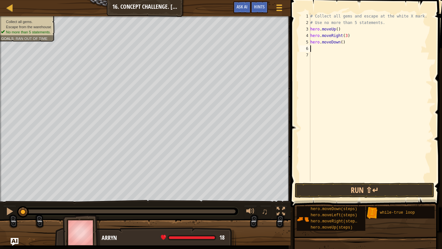
scroll to position [3, 0]
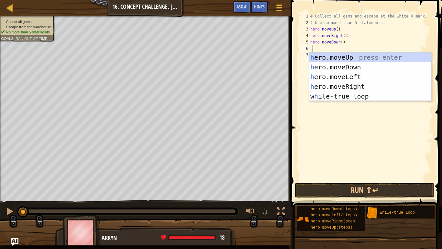
type textarea "he"
click at [351, 77] on div "he ro.moveUp press enter he ro.moveDown press enter he ro.moveLeft press enter …" at bounding box center [370, 86] width 122 height 68
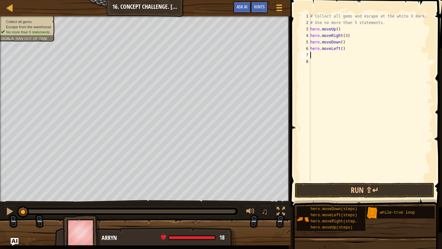
click at [345, 49] on div "# Collect all gems and escape at the white X mark. # Use no more than 5 stateme…" at bounding box center [370, 103] width 123 height 181
click at [343, 49] on div "# Collect all gems and escape at the white X mark. # Use no more than 5 stateme…" at bounding box center [370, 103] width 123 height 181
type textarea "hero.moveLeft(2)"
click at [322, 53] on div "# Collect all gems and escape at the white X mark. # Use no more than 5 stateme…" at bounding box center [370, 103] width 123 height 181
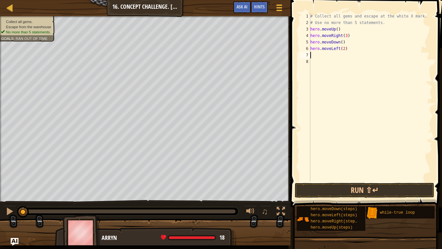
scroll to position [3, 0]
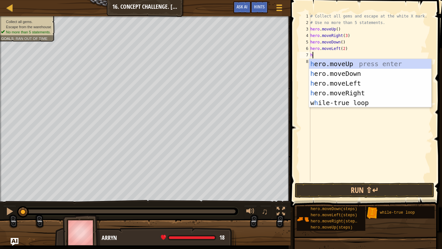
type textarea "he"
click at [341, 65] on div "he ro.moveUp press enter he ro.moveDown press enter he ro.moveLeft press enter …" at bounding box center [370, 93] width 122 height 68
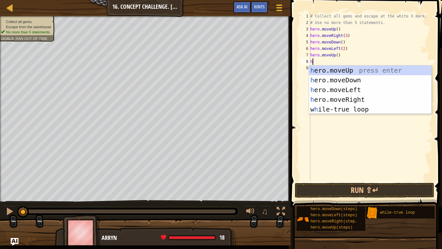
type textarea "he"
click at [355, 100] on div "he ro.moveUp press enter he ro.moveDown press enter he ro.moveLeft press enter …" at bounding box center [370, 99] width 122 height 68
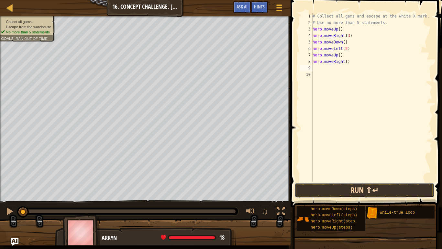
click at [344, 185] on button "Run ⇧↵" at bounding box center [365, 190] width 140 height 15
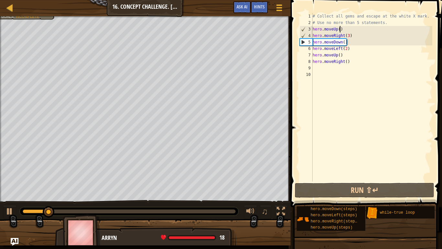
click at [341, 29] on div "# Collect all gems and escape at the white X mark. # Use no more than 5 stateme…" at bounding box center [372, 103] width 121 height 181
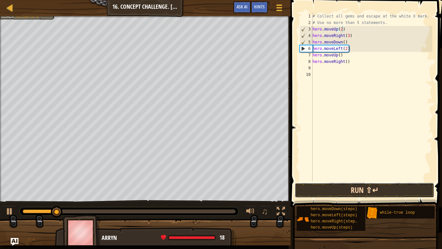
click at [319, 192] on button "Run ⇧↵" at bounding box center [365, 190] width 140 height 15
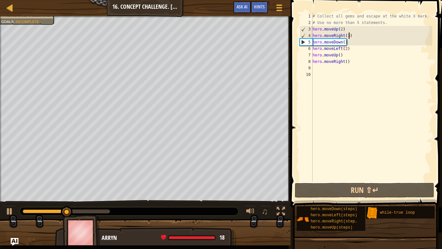
click at [350, 37] on div "# Collect all gems and escape at the white X mark. # Use no more than 5 stateme…" at bounding box center [372, 103] width 121 height 181
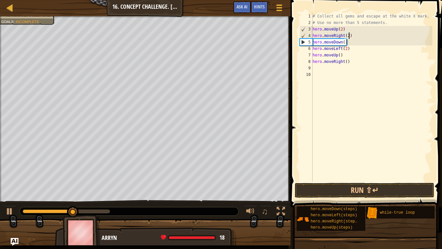
scroll to position [3, 5]
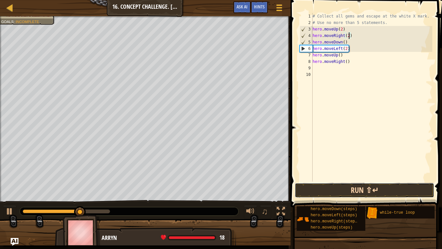
click at [330, 196] on button "Run ⇧↵" at bounding box center [365, 190] width 140 height 15
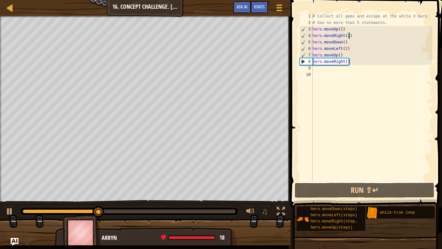
click at [347, 49] on div "# Collect all gems and escape at the white X mark. # Use no more than 5 stateme…" at bounding box center [372, 103] width 121 height 181
type textarea "hero.moveLeft()"
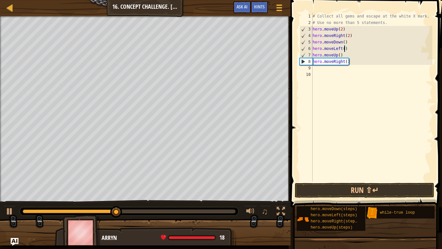
click at [344, 65] on div "# Collect all gems and escape at the white X mark. # Use no more than 5 stateme…" at bounding box center [372, 103] width 121 height 181
click at [344, 63] on div "# Collect all gems and escape at the white X mark. # Use no more than 5 stateme…" at bounding box center [372, 103] width 121 height 181
click at [339, 56] on div "# Collect all gems and escape at the white X mark. # Use no more than 5 stateme…" at bounding box center [372, 103] width 121 height 181
type textarea "hero.moveUp(2)"
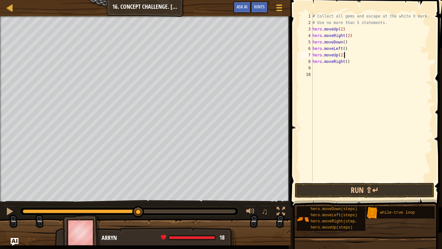
type textarea "hero.moveUp(2)"
click at [360, 182] on span at bounding box center [367, 94] width 157 height 226
click at [361, 188] on button "Run ⇧↵" at bounding box center [365, 190] width 140 height 15
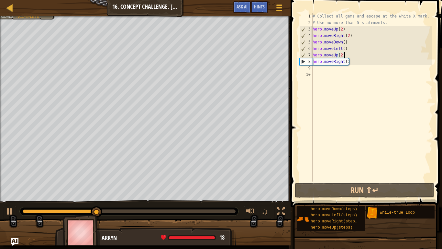
click at [317, 70] on div "# Collect all gems and escape at the white X mark. # Use no more than 5 stateme…" at bounding box center [372, 103] width 121 height 181
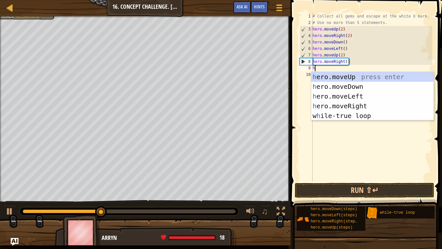
type textarea "he"
click at [338, 78] on div "he ro.moveUp press enter he ro.moveDown press enter he ro.moveLeft press enter …" at bounding box center [373, 106] width 122 height 68
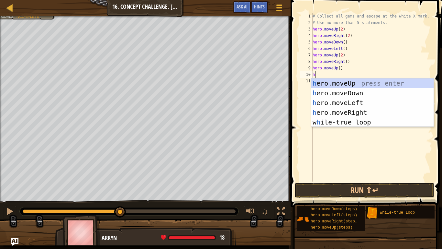
type textarea "he"
click at [349, 113] on div "he ro.moveUp press enter he ro.moveDown press enter he ro.moveLeft press enter …" at bounding box center [373, 112] width 122 height 68
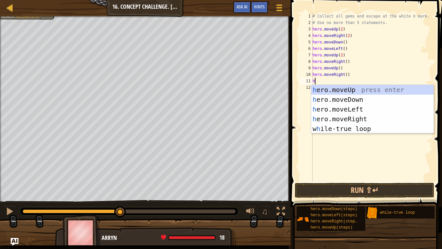
type textarea "he"
click at [351, 97] on div "he ro.moveUp press enter he ro.moveDown press enter he ro.moveLeft press enter …" at bounding box center [373, 119] width 122 height 68
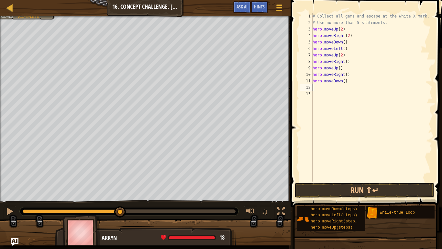
click at [345, 81] on div "# Collect all gems and escape at the white X mark. # Use no more than 5 stateme…" at bounding box center [372, 103] width 121 height 181
type textarea "hero.moveDown(2)"
click at [335, 86] on div "# Collect all gems and escape at the white X mark. # Use no more than 5 stateme…" at bounding box center [372, 103] width 121 height 181
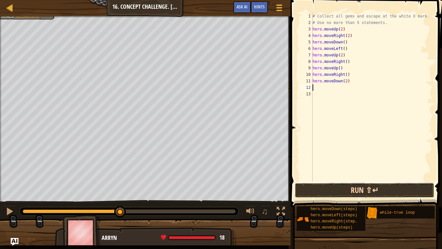
click at [327, 190] on button "Run ⇧↵" at bounding box center [365, 190] width 140 height 15
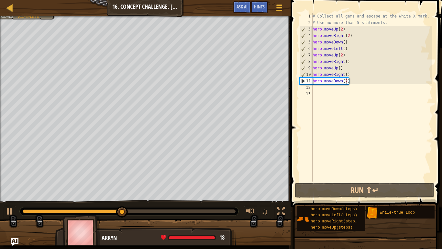
click at [347, 84] on div "# Collect all gems and escape at the white X mark. # Use no more than 5 stateme…" at bounding box center [372, 103] width 121 height 181
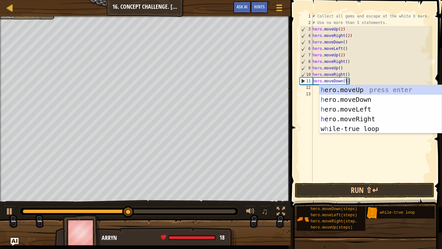
scroll to position [3, 5]
click at [354, 119] on div "he ro.moveUp press enter he ro.moveDown press enter he ro.moveLeft press enter …" at bounding box center [381, 119] width 122 height 68
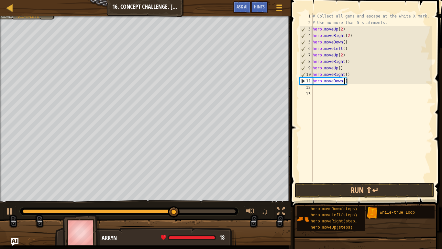
scroll to position [3, 5]
click at [341, 192] on button "Run ⇧↵" at bounding box center [365, 190] width 140 height 15
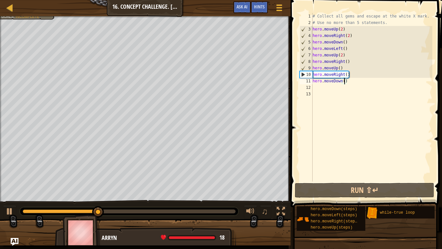
type textarea "hero.moveDown(2)"
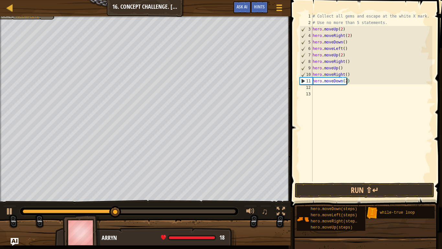
click at [318, 87] on div "# Collect all gems and escape at the white X mark. # Use no more than 5 stateme…" at bounding box center [372, 103] width 121 height 181
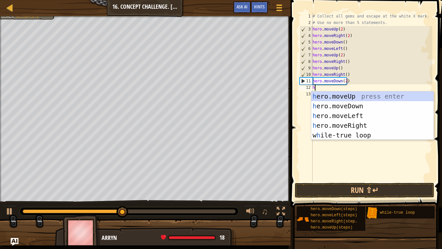
type textarea "he"
click at [347, 97] on div "he ro.moveUp press enter he ro.moveDown press enter he ro.moveLeft press enter …" at bounding box center [373, 125] width 122 height 68
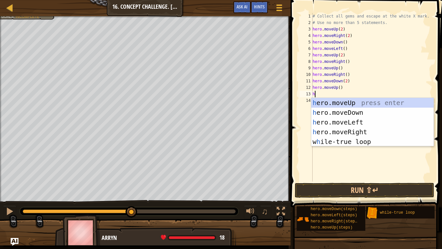
type textarea "he"
click at [363, 131] on div "he ro.moveUp press enter he ro.moveDown press enter he ro.moveLeft press enter …" at bounding box center [373, 132] width 122 height 68
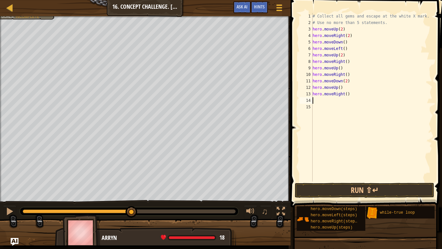
scroll to position [3, 0]
type textarea "h"
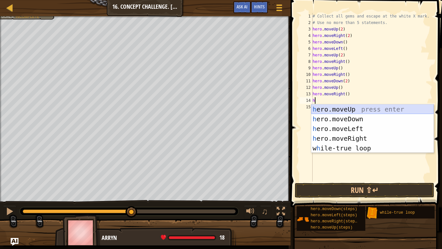
click at [357, 107] on div "h ero.moveUp press enter h ero.moveDown press enter h ero.moveLeft press enter …" at bounding box center [373, 138] width 122 height 68
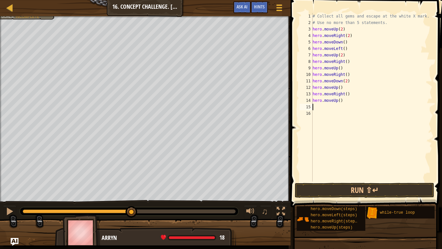
type textarea "h"
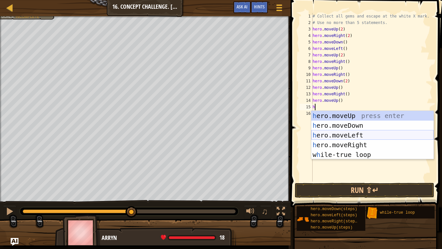
click at [360, 135] on div "h ero.moveUp press enter h ero.moveDown press enter h ero.moveLeft press enter …" at bounding box center [373, 145] width 122 height 68
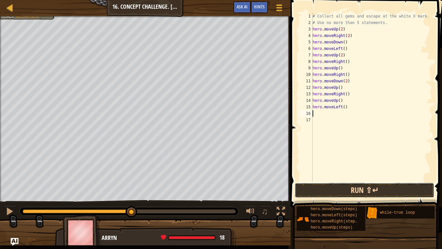
click at [360, 191] on button "Run ⇧↵" at bounding box center [365, 190] width 140 height 15
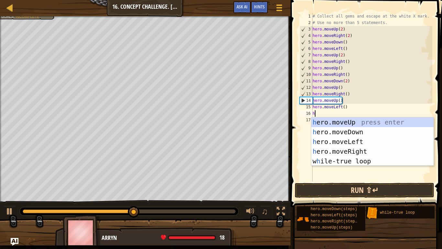
type textarea "he"
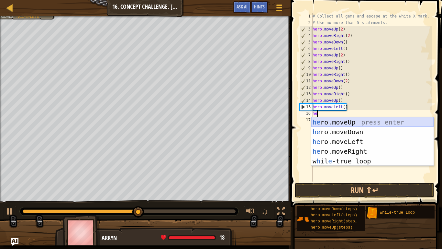
click at [357, 123] on div "he ro.moveUp press enter he ro.moveDown press enter he ro.moveLeft press enter …" at bounding box center [373, 151] width 122 height 68
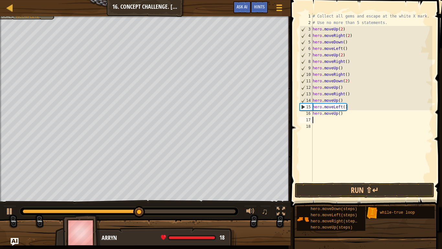
scroll to position [3, 0]
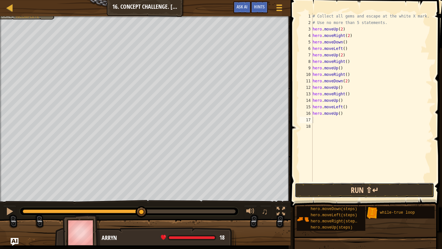
click at [345, 190] on button "Run ⇧↵" at bounding box center [365, 190] width 140 height 15
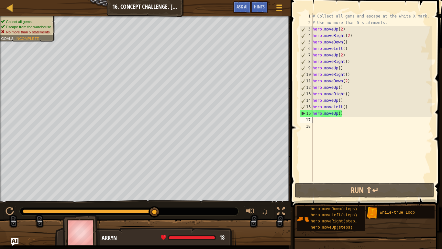
click at [313, 27] on div "# Collect all gems and escape at the white X mark. # Use no more than 5 stateme…" at bounding box center [372, 103] width 121 height 181
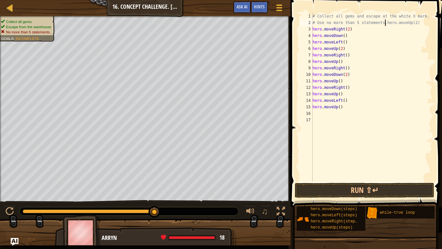
type textarea "hero.moveUp(2)"
type textarea "h"
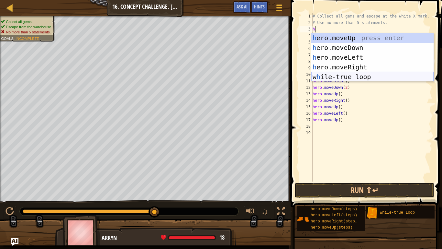
click at [342, 77] on div "h ero.moveUp press enter h ero.moveDown press enter h ero.moveLeft press enter …" at bounding box center [373, 67] width 122 height 68
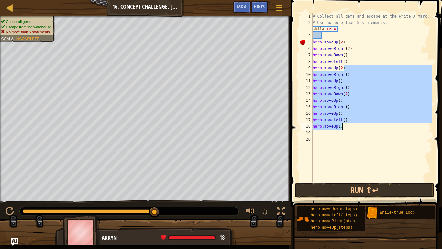
drag, startPoint x: 348, startPoint y: 67, endPoint x: 343, endPoint y: 130, distance: 63.0
click at [343, 130] on div "# Collect all gems and escape at the white X mark. # Use no more than 5 stateme…" at bounding box center [372, 103] width 121 height 181
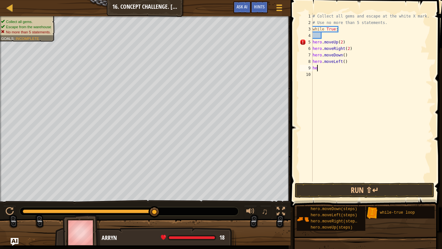
type textarea "h"
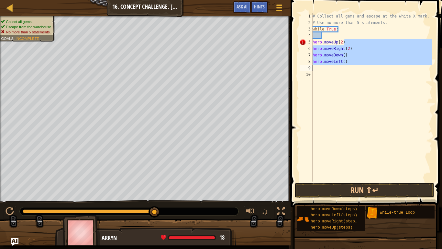
drag, startPoint x: 345, startPoint y: 42, endPoint x: 344, endPoint y: 68, distance: 25.9
click at [344, 68] on div "# Collect all gems and escape at the white X mark. # Use no more than 5 stateme…" at bounding box center [372, 103] width 121 height 181
click at [335, 55] on div "# Collect all gems and escape at the white X mark. # Use no more than 5 stateme…" at bounding box center [372, 97] width 121 height 168
drag, startPoint x: 313, startPoint y: 42, endPoint x: 343, endPoint y: 67, distance: 38.7
click at [343, 67] on div "# Collect all gems and escape at the white X mark. # Use no more than 5 stateme…" at bounding box center [372, 103] width 121 height 181
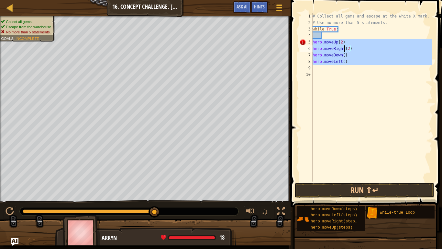
type textarea "hero.moveUp(2)"
type textarea "hero.moveLeft()"
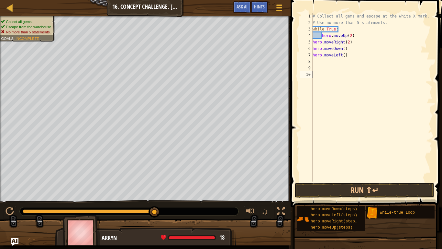
click at [370, 126] on div "# Collect all gems and escape at the white X mark. # Use no more than 5 stateme…" at bounding box center [372, 103] width 121 height 181
click at [318, 37] on div "# Collect all gems and escape at the white X mark. # Use no more than 5 stateme…" at bounding box center [372, 103] width 121 height 181
click at [356, 190] on button "Run ⇧↵" at bounding box center [365, 190] width 140 height 15
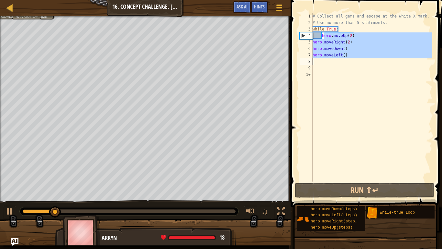
drag, startPoint x: 323, startPoint y: 34, endPoint x: 344, endPoint y: 59, distance: 32.0
click at [344, 59] on div "# Collect all gems and escape at the white X mark. # Use no more than 5 stateme…" at bounding box center [372, 103] width 121 height 181
type textarea "hero.moveLeft() h"
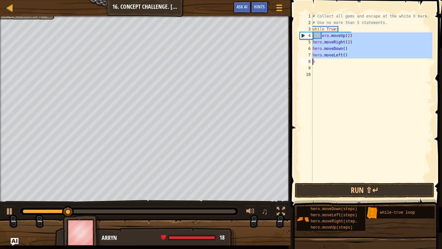
click at [335, 70] on div "# Collect all gems and escape at the white X mark. # Use no more than 5 stateme…" at bounding box center [372, 103] width 121 height 181
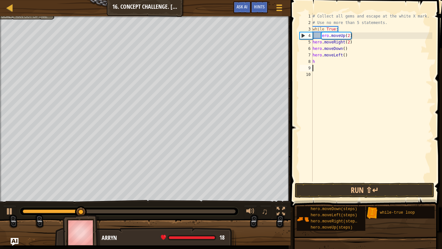
click at [323, 65] on div "# Collect all gems and escape at the white X mark. # Use no more than 5 stateme…" at bounding box center [372, 103] width 121 height 181
click at [320, 63] on div "# Collect all gems and escape at the white X mark. # Use no more than 5 stateme…" at bounding box center [372, 103] width 121 height 181
type textarea "h"
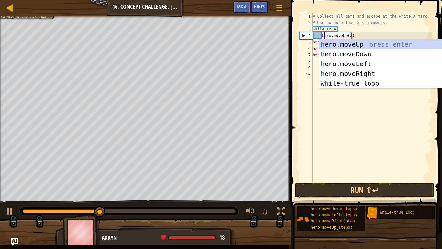
scroll to position [3, 2]
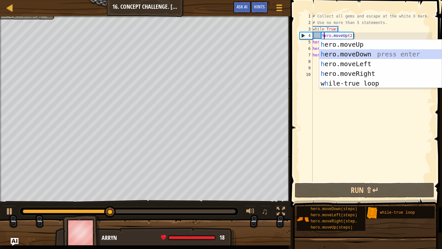
click at [358, 26] on div "# Collect all gems and escape at the white X mark. # Use no more than 5 stateme…" at bounding box center [372, 103] width 121 height 181
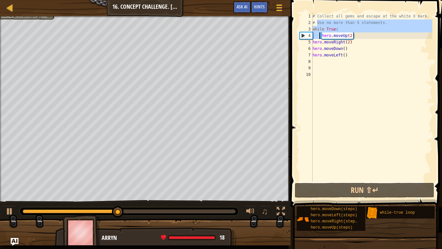
drag, startPoint x: 317, startPoint y: 26, endPoint x: 319, endPoint y: 35, distance: 9.2
click at [319, 35] on div "# Collect all gems and escape at the white X mark. # Use no more than 5 stateme…" at bounding box center [372, 103] width 121 height 181
click at [319, 32] on div "# Collect all gems and escape at the white X mark. # Use no more than 5 stateme…" at bounding box center [372, 97] width 121 height 168
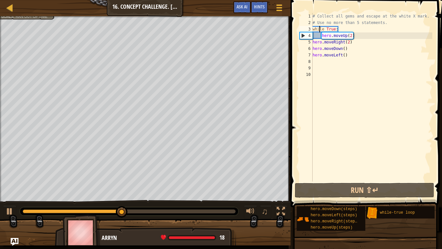
click at [313, 30] on div "# Collect all gems and escape at the white X mark. # Use no more than 5 stateme…" at bounding box center [372, 103] width 121 height 181
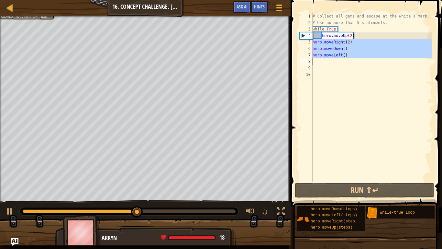
drag, startPoint x: 312, startPoint y: 42, endPoint x: 349, endPoint y: 62, distance: 41.7
click at [349, 62] on div "while True: 1 2 3 4 5 6 7 8 9 10 # Collect all gems and escape at the white X m…" at bounding box center [366, 97] width 134 height 168
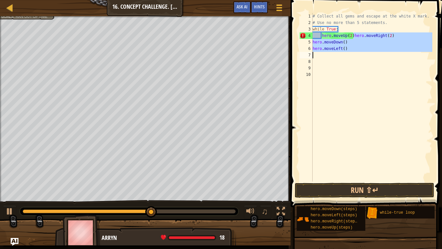
type textarea "hero.moveLeft()"
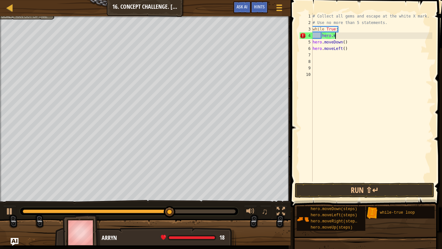
type textarea "h"
type textarea "while True:"
type textarea "hero.moveDown()"
type textarea "h"
type textarea "hero.moveLeft()"
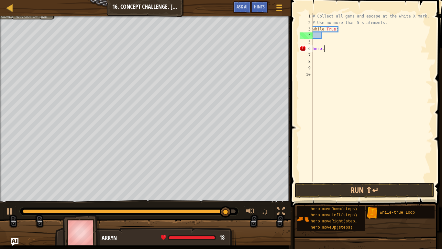
type textarea "h"
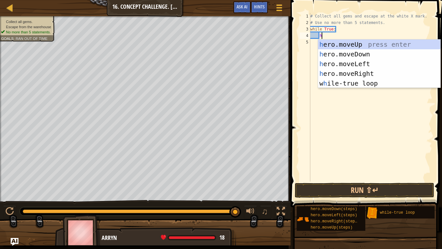
type textarea "he"
click at [359, 45] on div "he ro.moveUp press enter he ro.moveDown press enter he ro.moveLeft press enter …" at bounding box center [379, 74] width 122 height 68
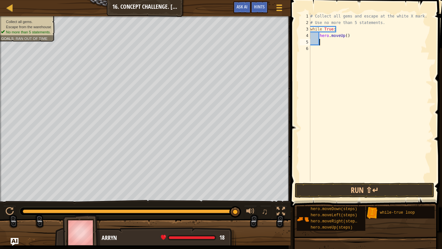
click at [346, 37] on div "# Collect all gems and escape at the white X mark. # Use no more than 5 stateme…" at bounding box center [370, 103] width 123 height 181
type textarea "hero.moveUp(2)"
click at [324, 41] on div "# Collect all gems and escape at the white X mark. # Use no more than 5 stateme…" at bounding box center [370, 103] width 123 height 181
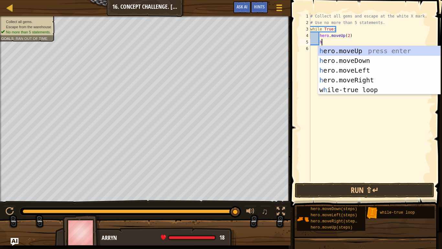
type textarea "he"
click at [359, 82] on div "he ro.moveUp press enter he ro.moveDown press enter he ro.moveLeft press enter …" at bounding box center [379, 80] width 122 height 68
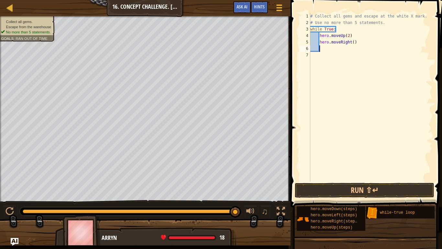
scroll to position [3, 1]
click at [354, 44] on div "# Collect all gems and escape at the white X mark. # Use no more than 5 stateme…" at bounding box center [370, 103] width 123 height 181
type textarea "hero.moveRight()"
click at [327, 54] on div "# Collect all gems and escape at the white X mark. # Use no more than 5 stateme…" at bounding box center [370, 103] width 123 height 181
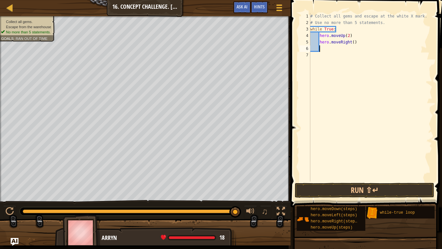
click at [327, 52] on div "# Collect all gems and escape at the white X mark. # Use no more than 5 stateme…" at bounding box center [370, 103] width 123 height 181
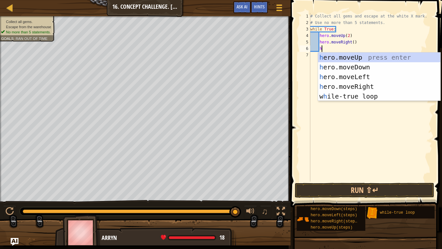
type textarea "he"
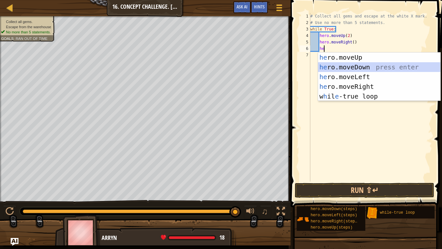
click at [360, 63] on div "he ro.moveUp press enter he ro.moveDown press enter he ro.moveLeft press enter …" at bounding box center [379, 86] width 122 height 68
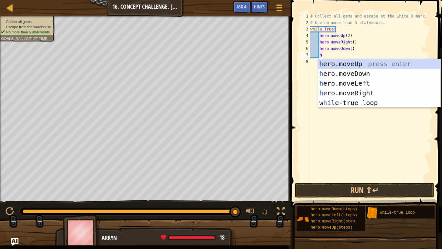
type textarea "he"
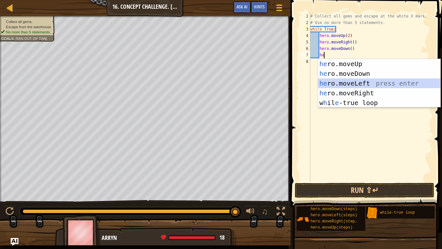
click at [359, 83] on div "he ro.moveUp press enter he ro.moveDown press enter he ro.moveLeft press enter …" at bounding box center [379, 93] width 122 height 68
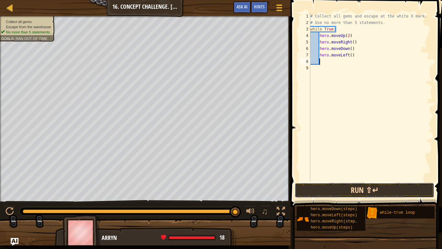
click at [356, 187] on button "Run ⇧↵" at bounding box center [365, 190] width 140 height 15
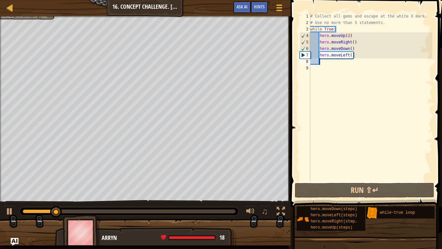
click at [354, 45] on div "# Collect all gems and escape at the white X mark. # Use no more than 5 stateme…" at bounding box center [370, 103] width 123 height 181
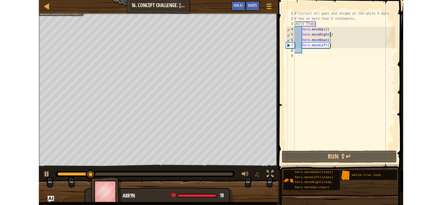
scroll to position [3, 6]
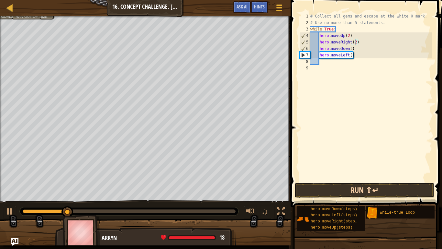
type textarea "hero.moveRight(2)"
click at [362, 184] on button "Run ⇧↵" at bounding box center [365, 190] width 140 height 15
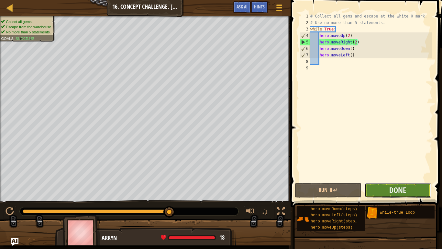
click at [412, 190] on button "Done" at bounding box center [398, 190] width 66 height 15
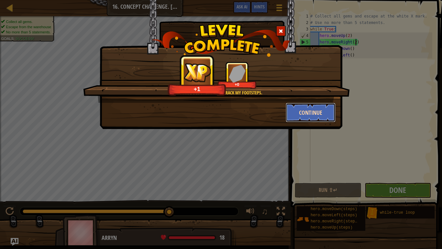
click at [312, 109] on button "Continue" at bounding box center [311, 112] width 50 height 19
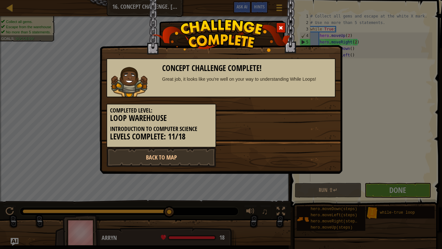
click at [321, 113] on div "Completed Level: Loop Warehouse Introduction to Computer Science Levels Complet…" at bounding box center [221, 122] width 239 height 50
click at [329, 109] on div "Completed Level: Loop Warehouse Introduction to Computer Science Levels Complet…" at bounding box center [221, 122] width 239 height 50
click at [327, 110] on div "Completed Level: Loop Warehouse Introduction to Computer Science Levels Complet…" at bounding box center [221, 122] width 239 height 50
click at [326, 109] on div "Completed Level: Loop Warehouse Introduction to Computer Science Levels Complet…" at bounding box center [221, 122] width 239 height 50
click at [324, 112] on div "Completed Level: Loop Warehouse Introduction to Computer Science Levels Complet…" at bounding box center [221, 122] width 239 height 50
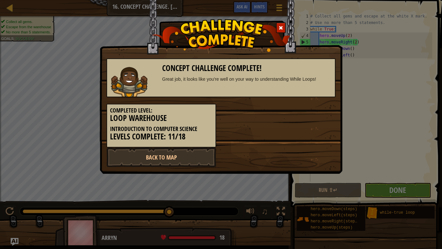
click at [326, 112] on div "Completed Level: Loop Warehouse Introduction to Computer Science Levels Complet…" at bounding box center [221, 122] width 239 height 50
click at [328, 111] on div "Completed Level: Loop Warehouse Introduction to Computer Science Levels Complet…" at bounding box center [221, 122] width 239 height 50
click at [327, 116] on div "Completed Level: Loop Warehouse Introduction to Computer Science Levels Complet…" at bounding box center [221, 122] width 239 height 50
click at [335, 114] on div "Completed Level: Loop Warehouse Introduction to Computer Science Levels Complet…" at bounding box center [221, 122] width 239 height 50
click at [328, 115] on div "Completed Level: Loop Warehouse Introduction to Computer Science Levels Complet…" at bounding box center [221, 122] width 239 height 50
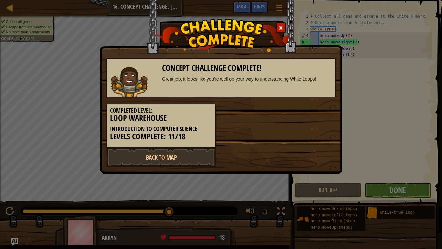
click at [330, 111] on div "Completed Level: Loop Warehouse Introduction to Computer Science Levels Complet…" at bounding box center [221, 122] width 239 height 50
click at [185, 160] on link "Back to Map" at bounding box center [162, 156] width 110 height 19
